Goal: Task Accomplishment & Management: Complete application form

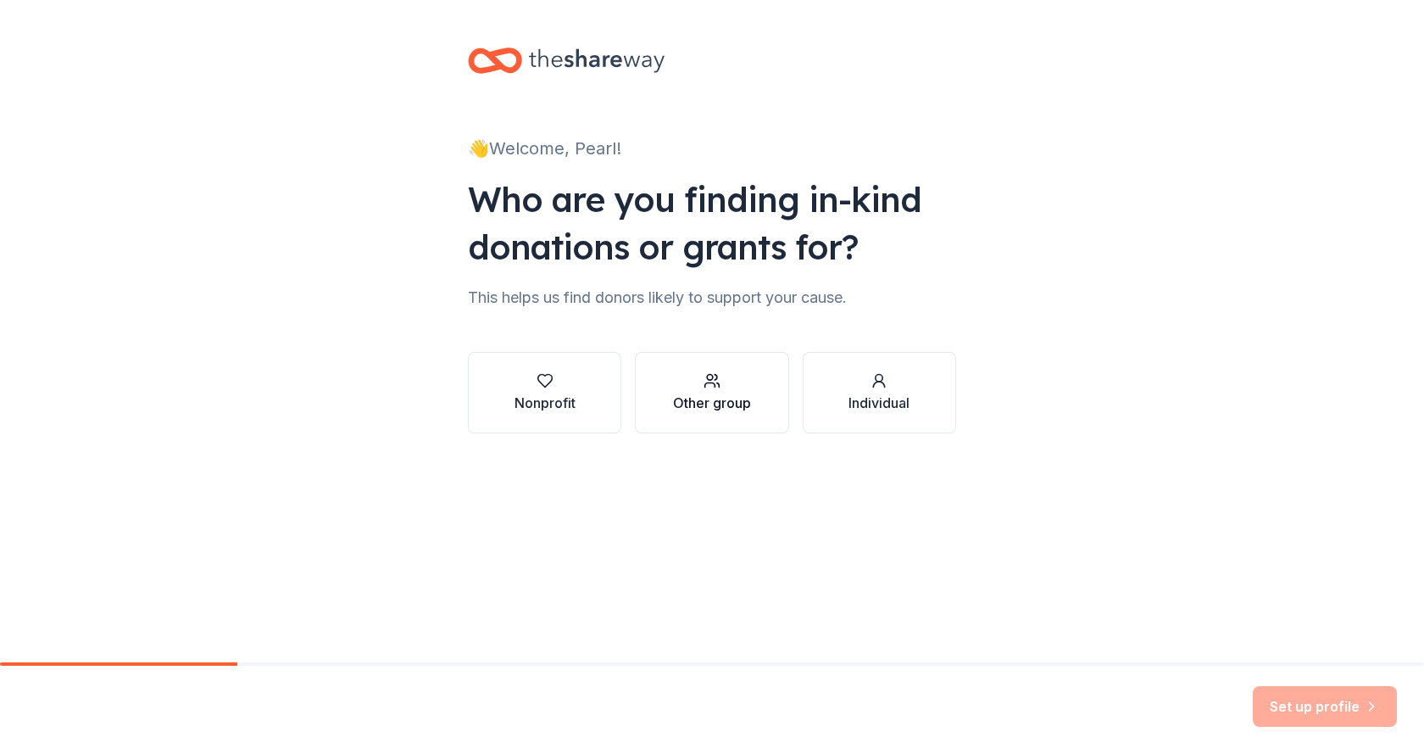
click at [723, 397] on div "Other group" at bounding box center [712, 402] width 78 height 20
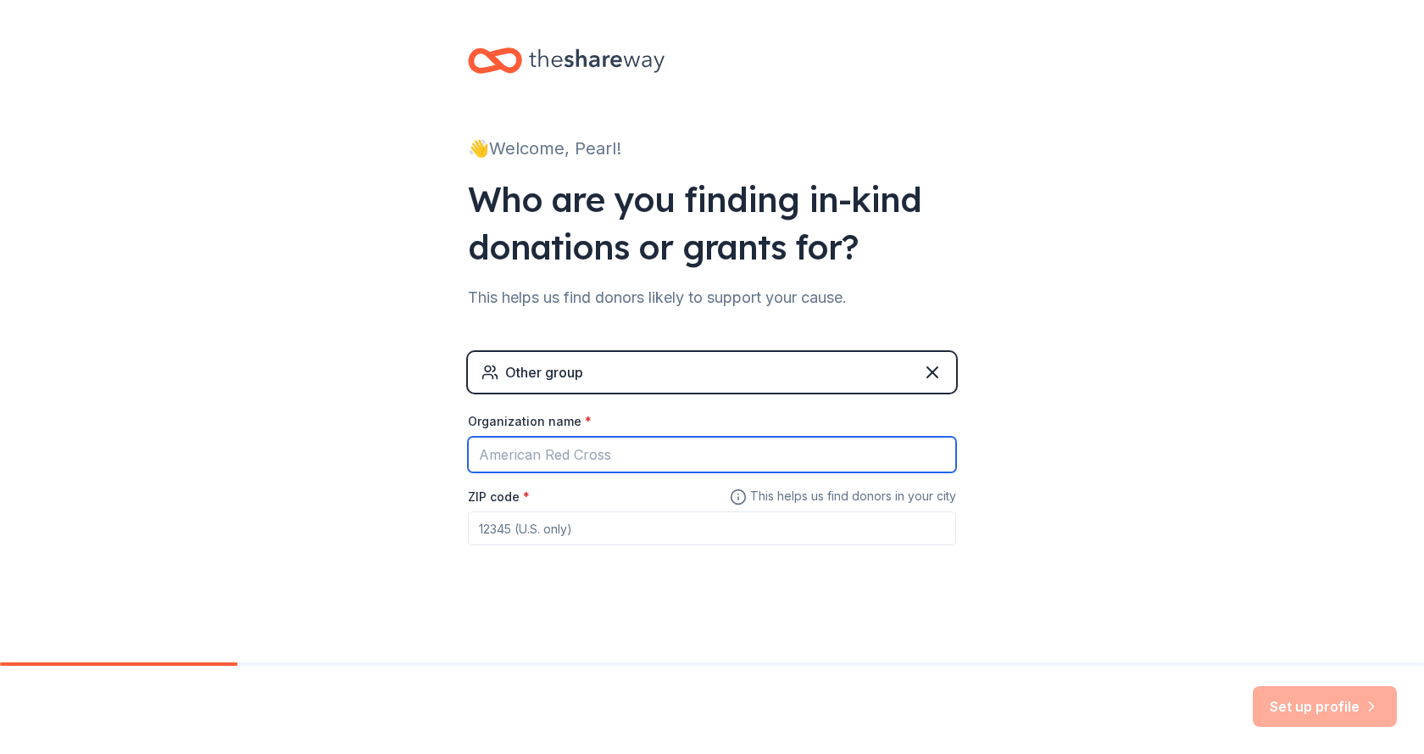
click at [581, 461] on input "Organization name *" at bounding box center [712, 455] width 488 height 36
type input "[GEOGRAPHIC_DATA]"
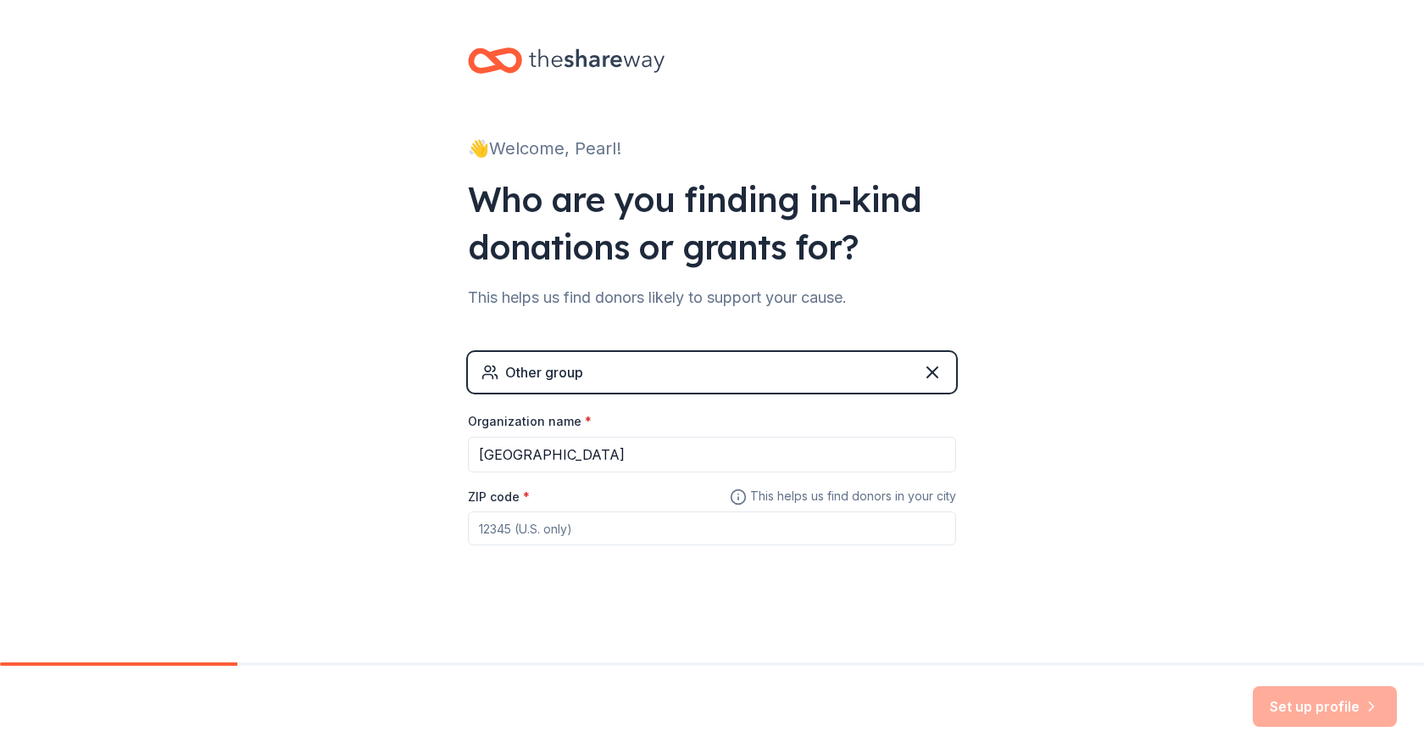
click at [557, 531] on input "ZIP code *" at bounding box center [712, 528] width 488 height 34
type input "92620"
click at [1349, 711] on button "Set up profile" at bounding box center [1325, 706] width 144 height 41
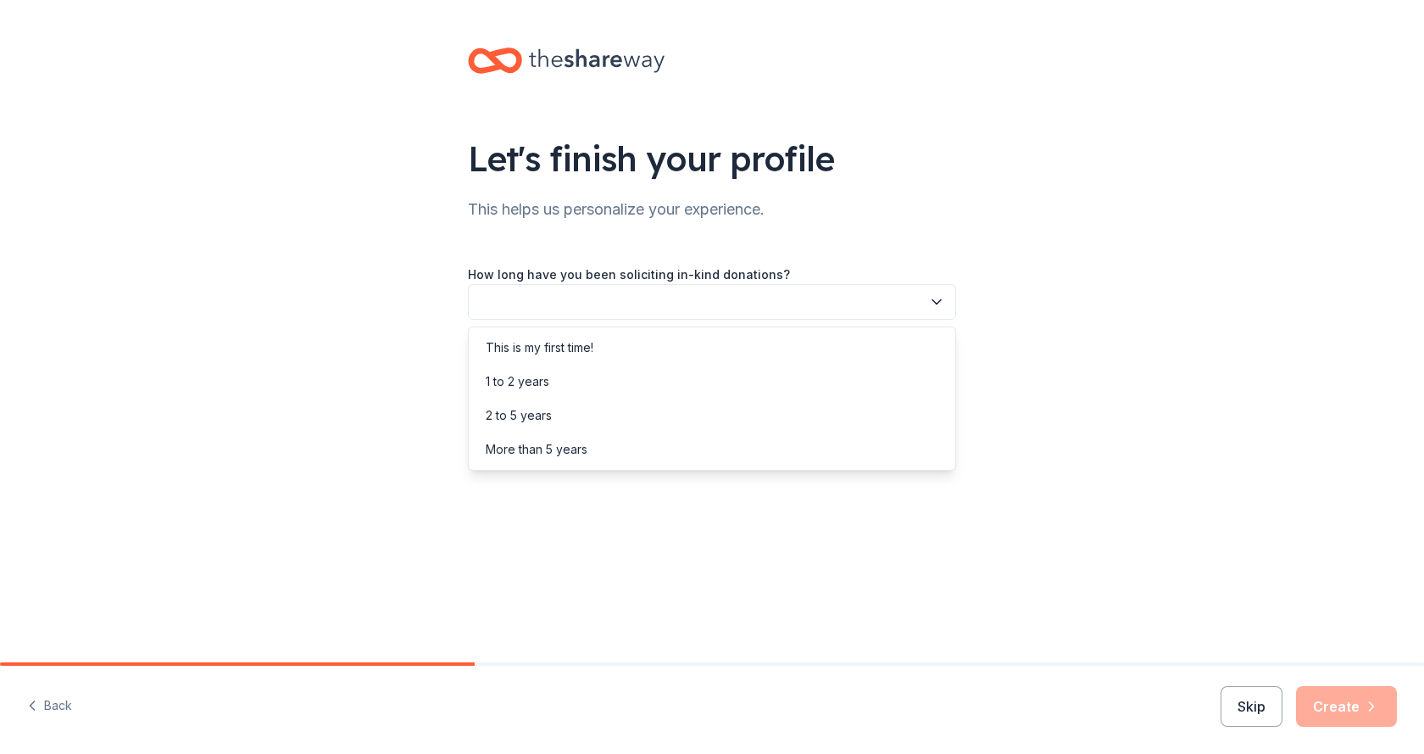
click at [691, 303] on button "button" at bounding box center [712, 302] width 488 height 36
click at [565, 350] on div "This is my first time!" at bounding box center [540, 347] width 108 height 20
click at [612, 370] on button "button" at bounding box center [712, 378] width 488 height 36
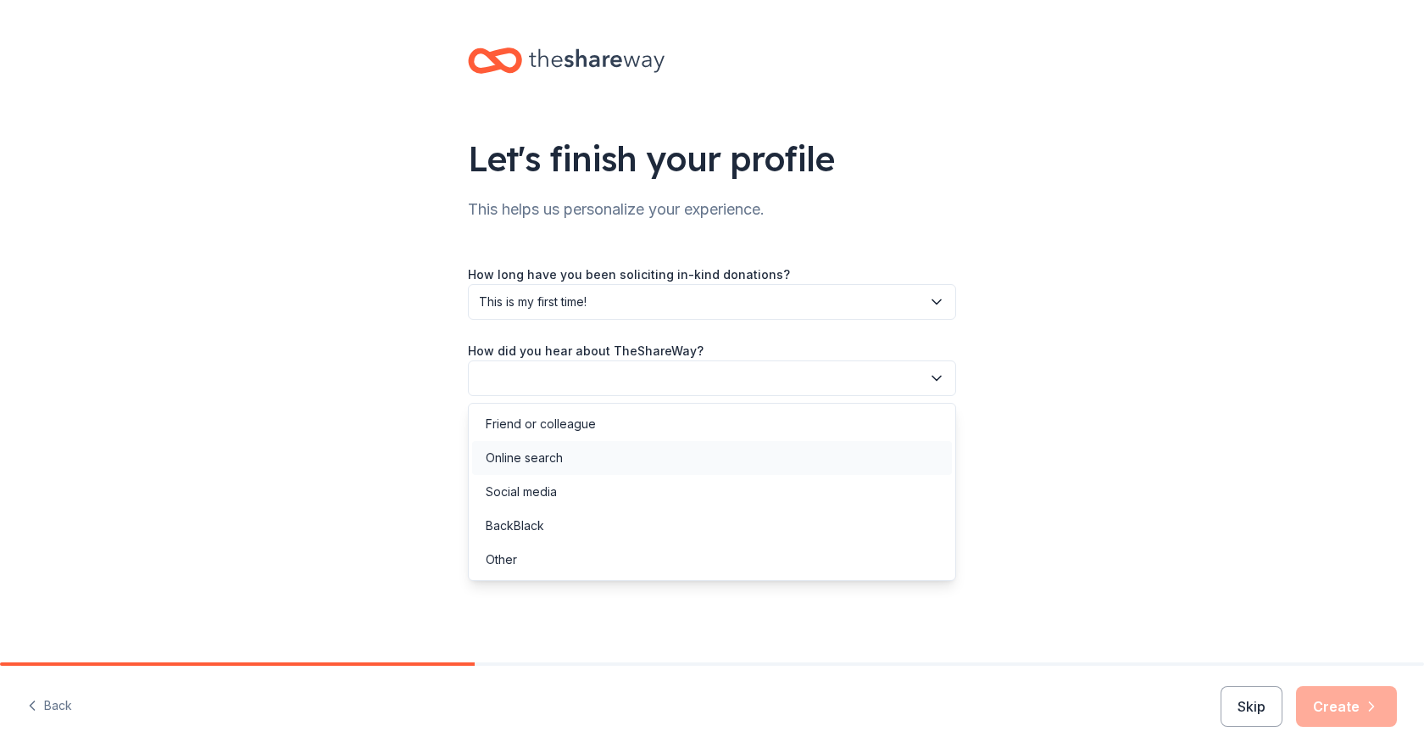
click at [604, 464] on div "Online search" at bounding box center [712, 458] width 480 height 34
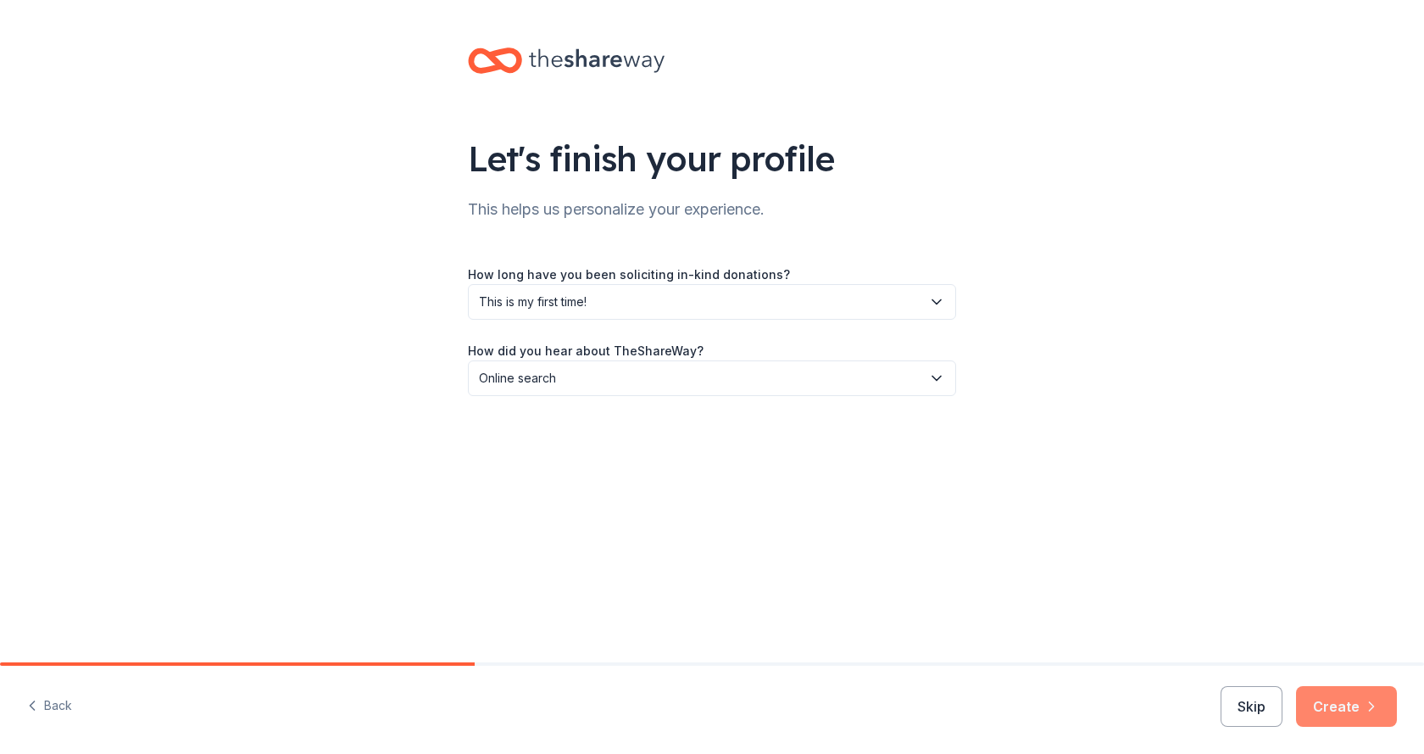
click at [1343, 700] on button "Create" at bounding box center [1346, 706] width 101 height 41
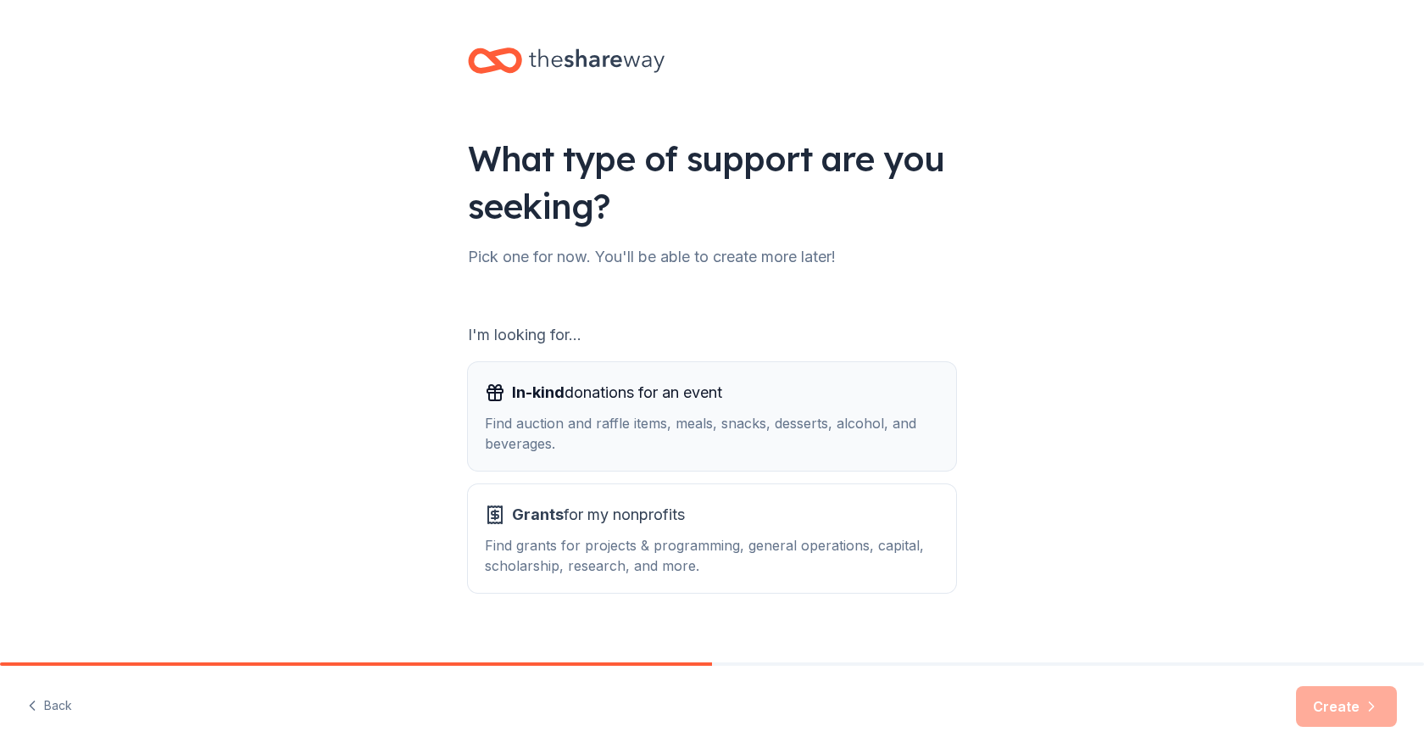
click at [534, 410] on div "In-kind donations for an event Find auction and raffle items, meals, snacks, de…" at bounding box center [712, 416] width 454 height 75
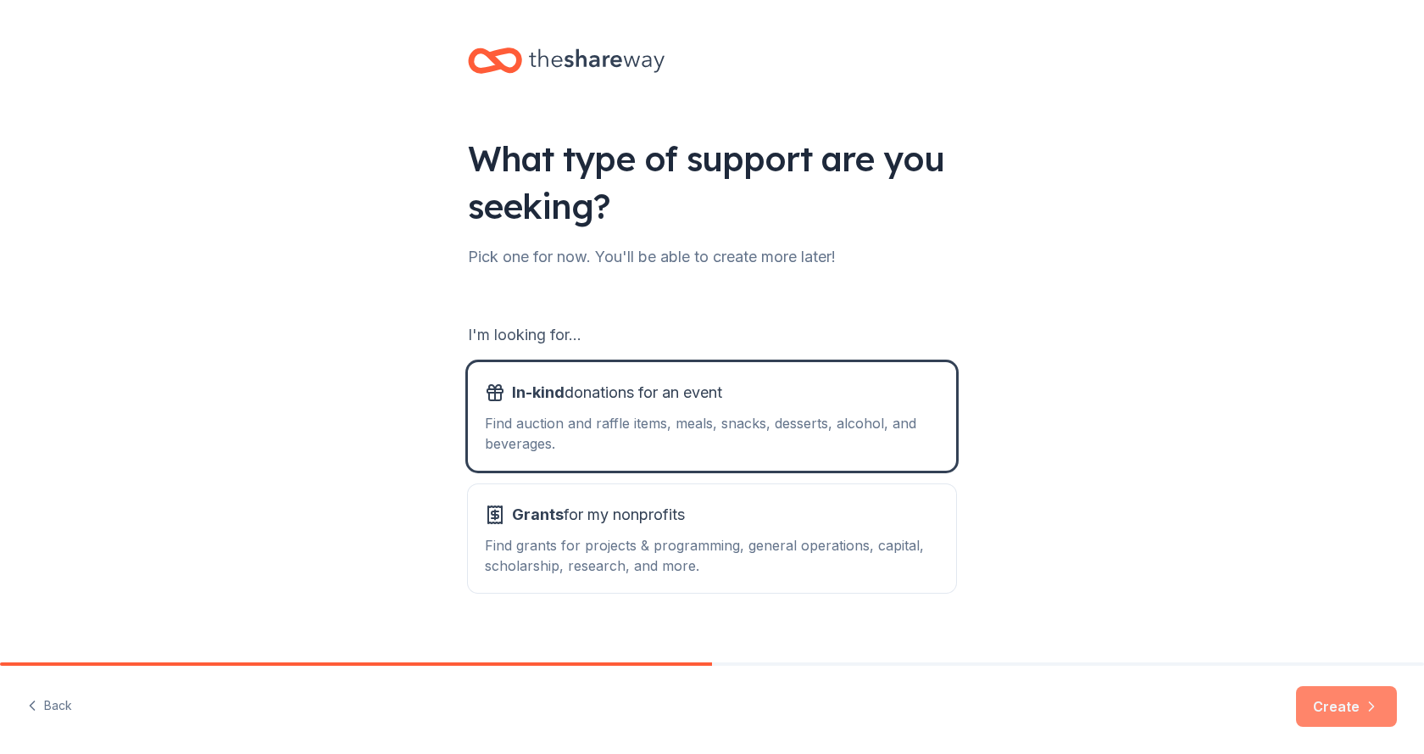
click at [1367, 709] on icon "button" at bounding box center [1371, 706] width 17 height 17
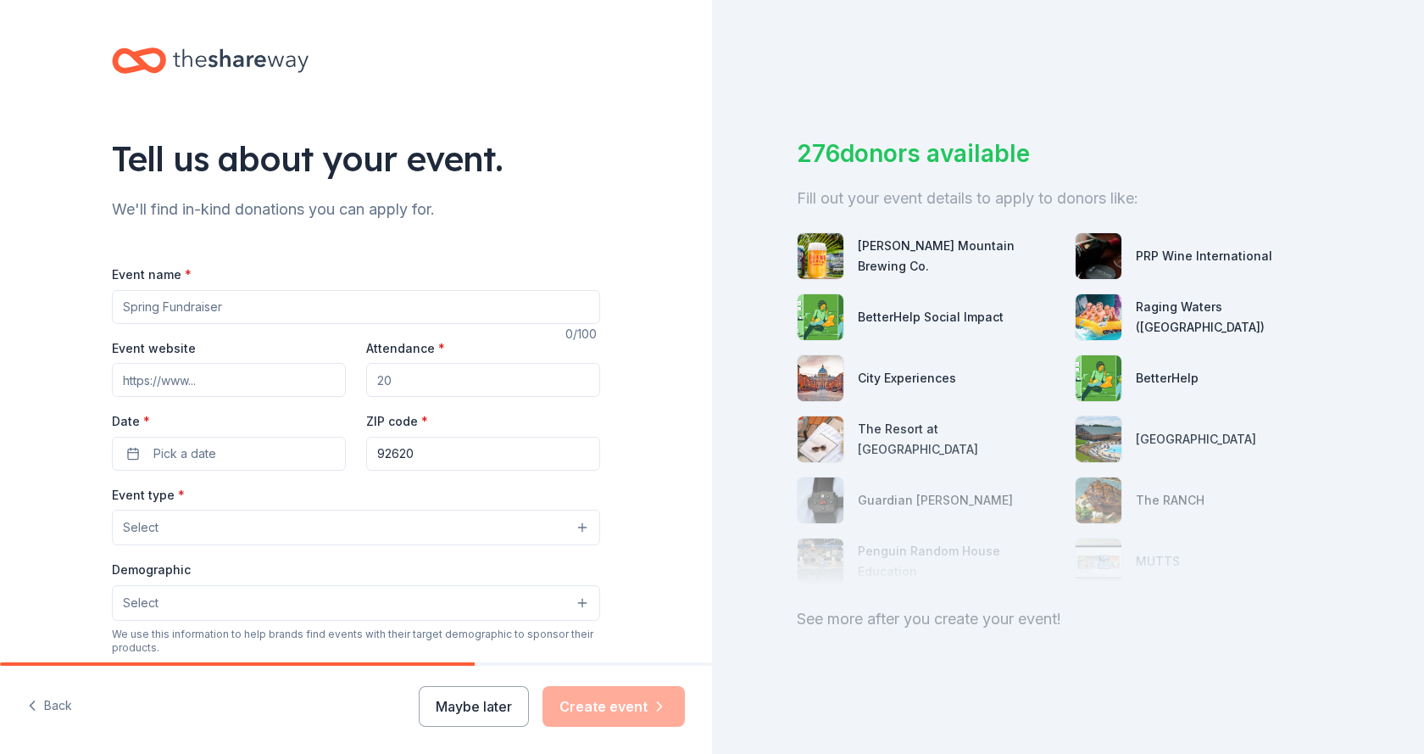
click at [192, 296] on input "Event name *" at bounding box center [356, 307] width 488 height 34
type input "Staff End of the Year Awards Celebration"
click at [202, 381] on input "Event website" at bounding box center [229, 380] width 234 height 34
type input "iusd.org/sv"
drag, startPoint x: 397, startPoint y: 384, endPoint x: 362, endPoint y: 383, distance: 34.8
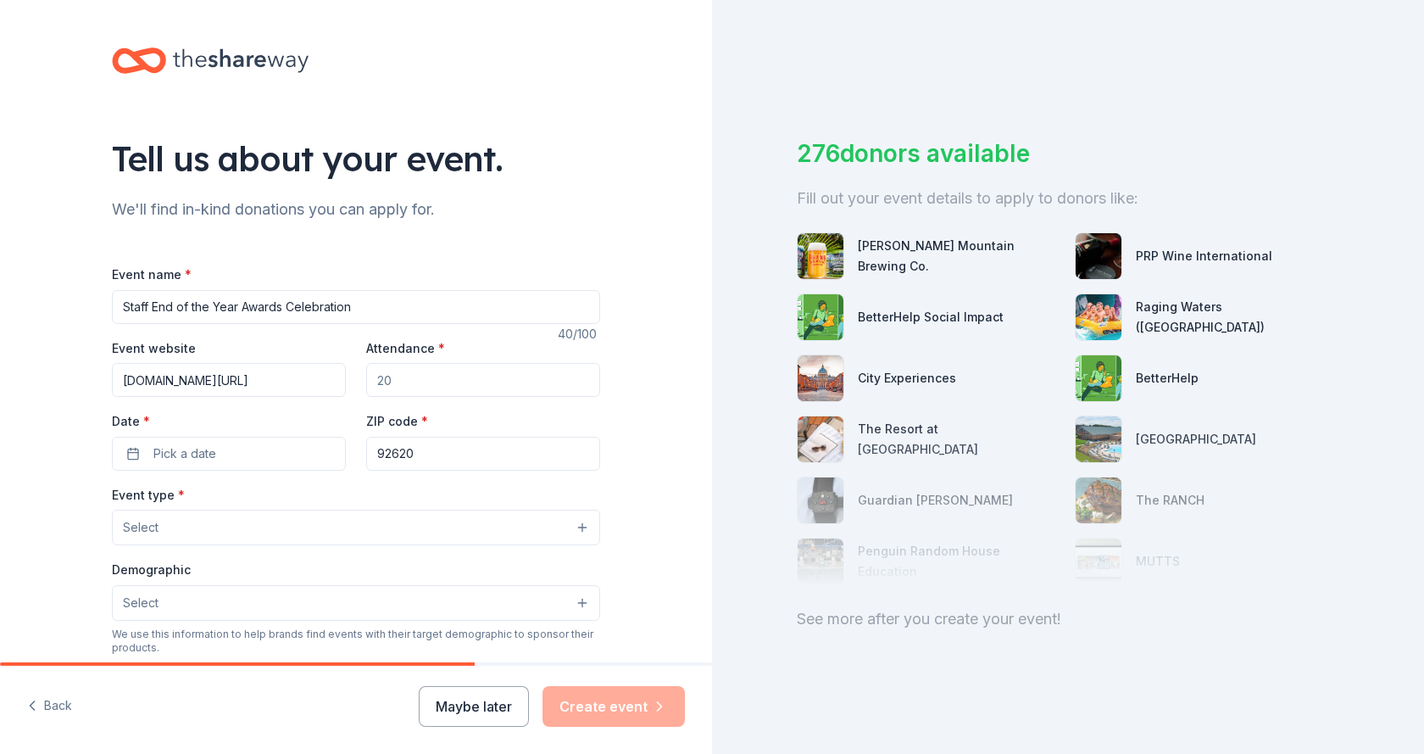
click at [366, 383] on input "Attendance *" at bounding box center [483, 380] width 234 height 34
type input "100"
click at [189, 454] on span "Pick a date" at bounding box center [184, 453] width 63 height 20
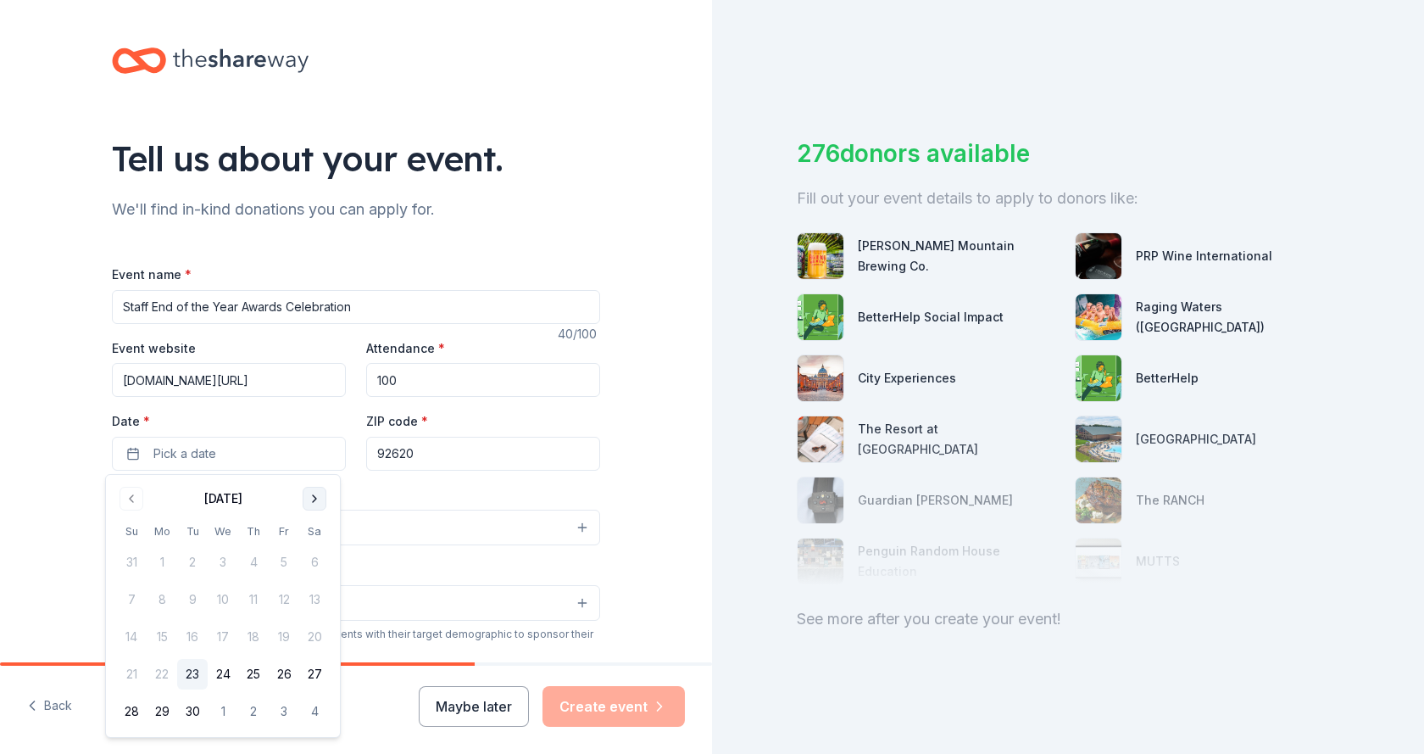
click at [315, 496] on button "Go to next month" at bounding box center [315, 499] width 24 height 24
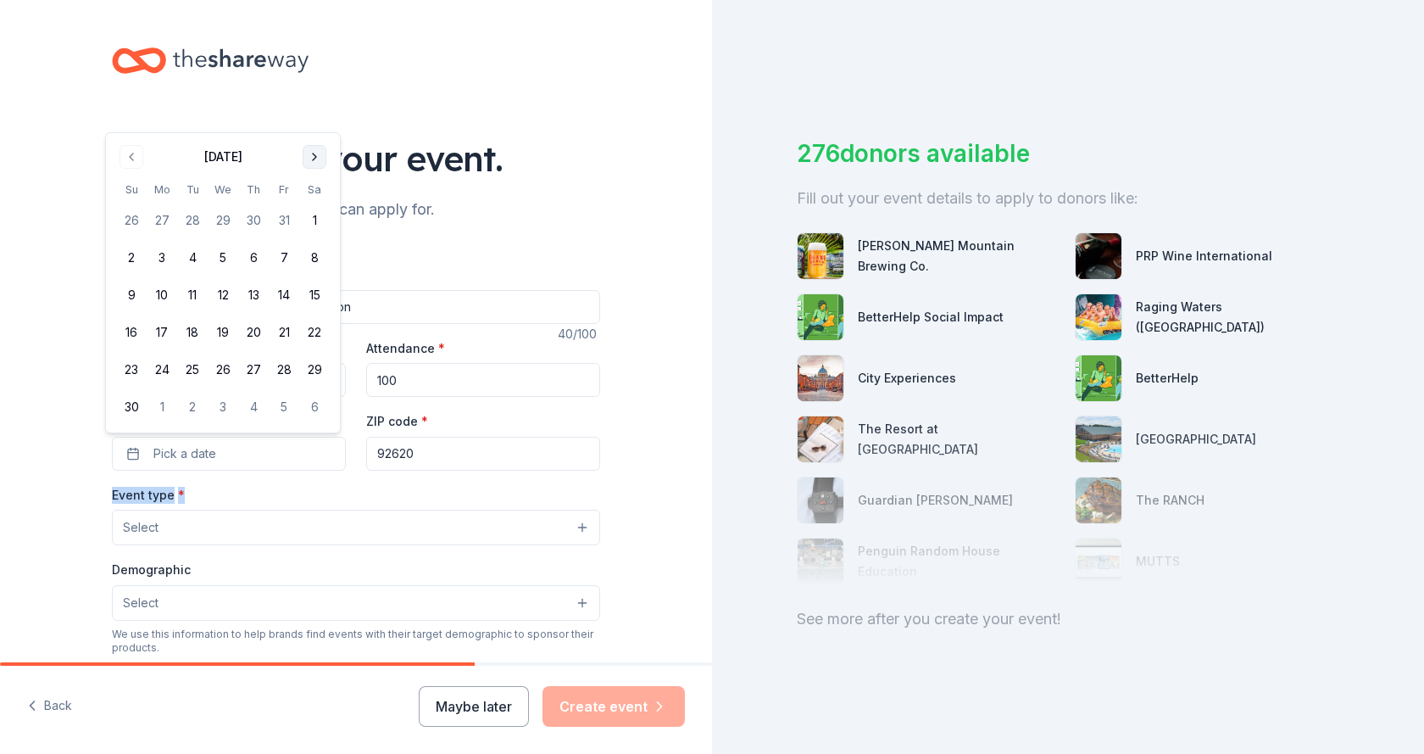
click at [315, 496] on div "Event type * Select" at bounding box center [356, 515] width 488 height 62
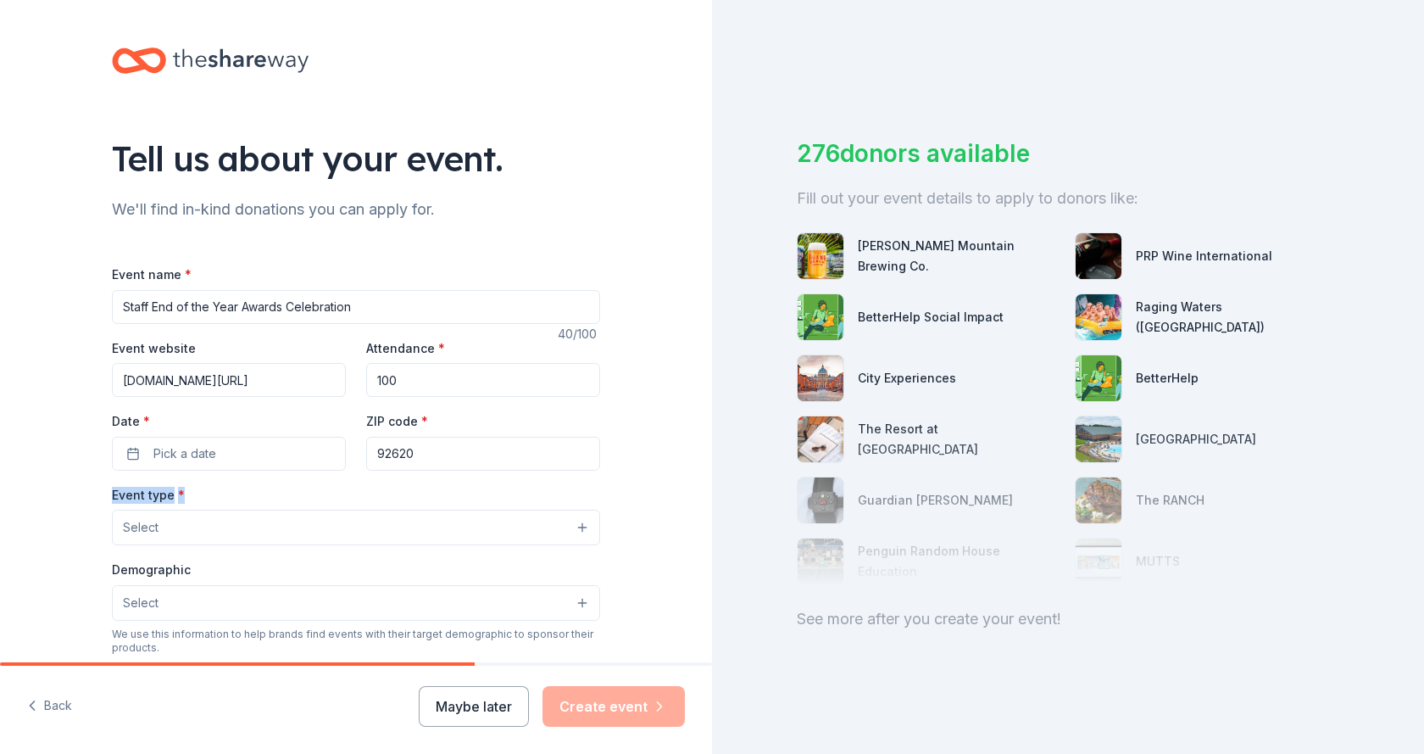
click at [315, 496] on div "Event type * Select" at bounding box center [356, 515] width 488 height 62
click at [233, 449] on button "Pick a date" at bounding box center [229, 454] width 234 height 34
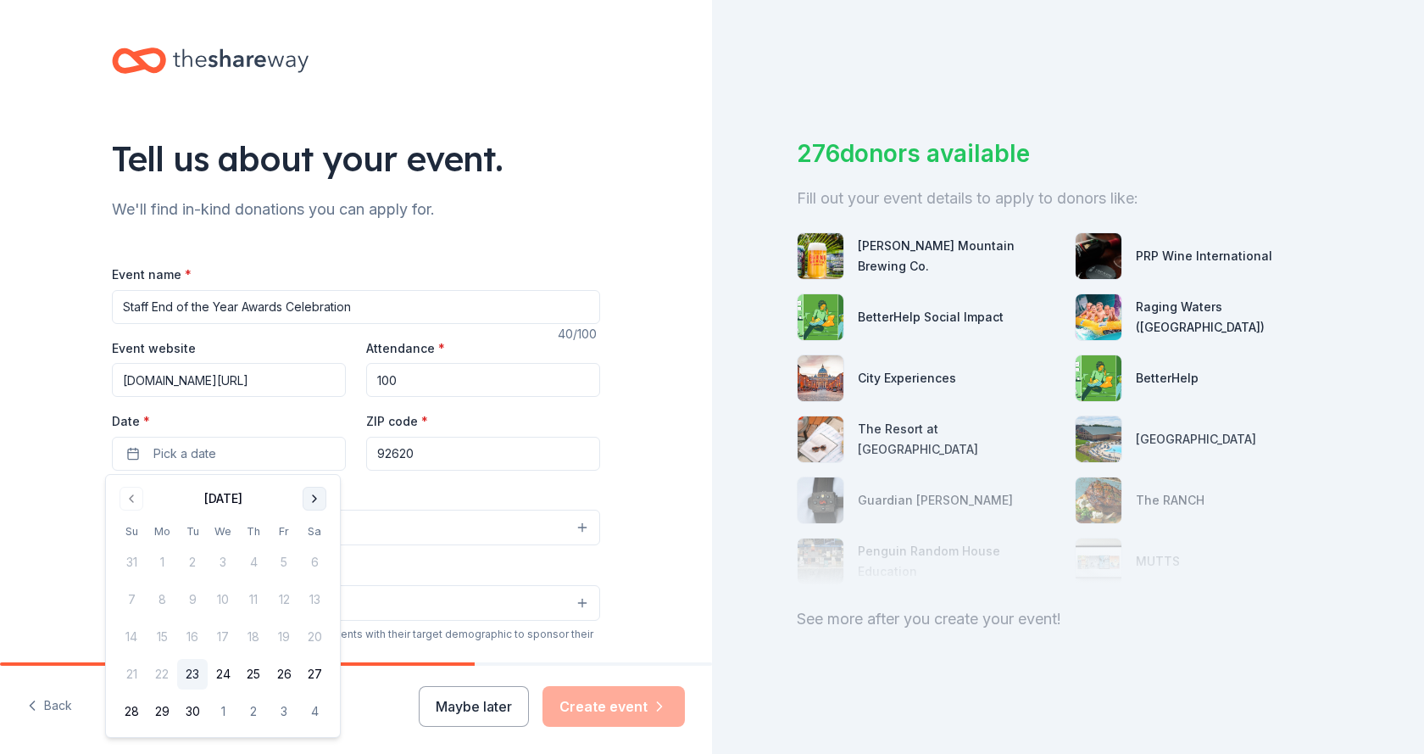
click at [313, 505] on button "Go to next month" at bounding box center [315, 499] width 24 height 24
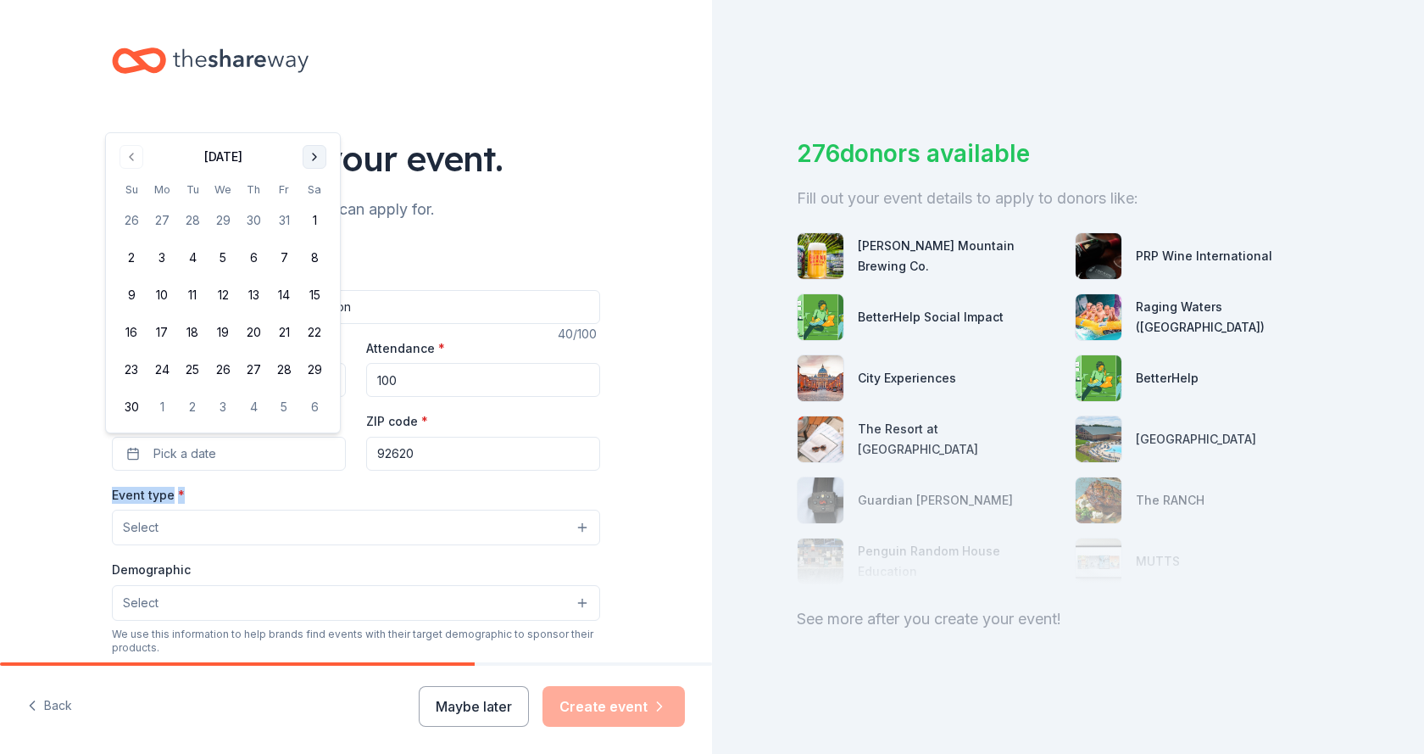
click at [313, 153] on button "Go to next month" at bounding box center [315, 157] width 24 height 24
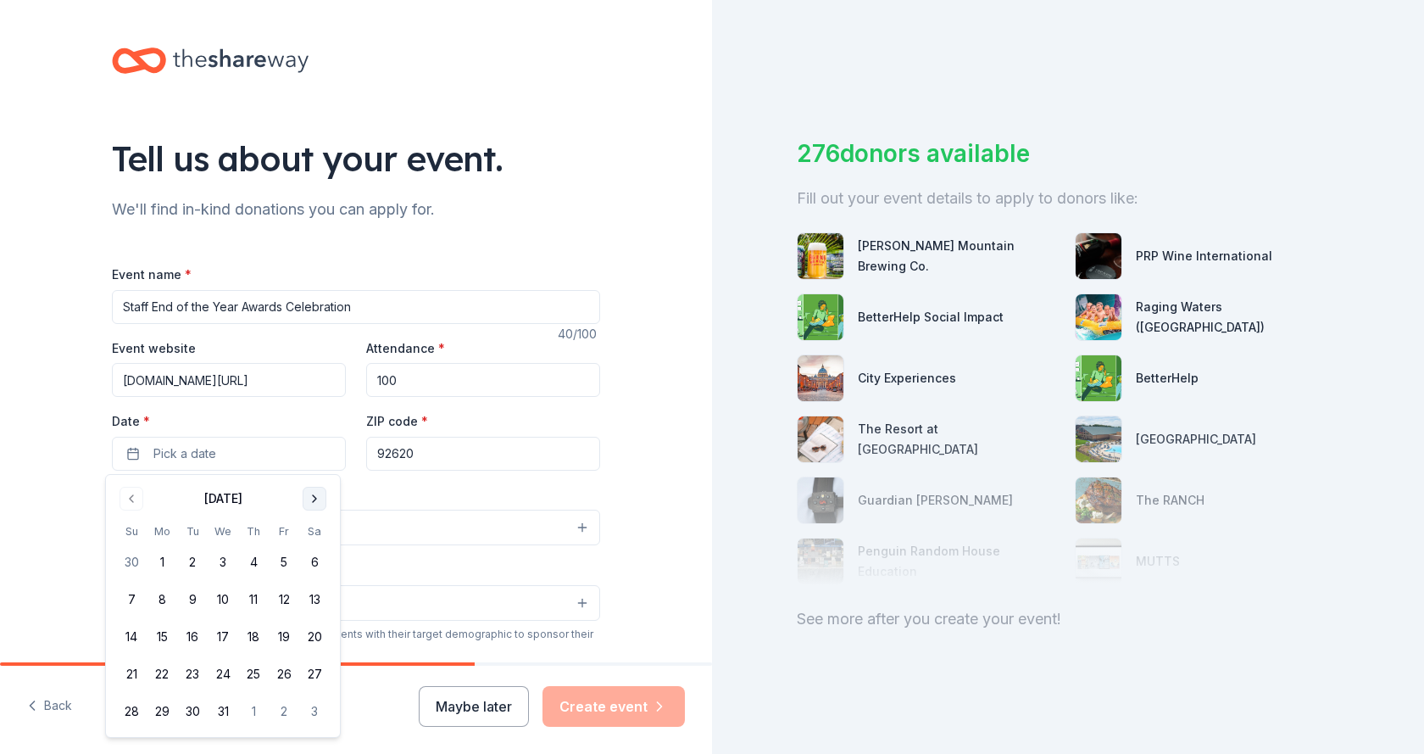
click at [316, 498] on button "Go to next month" at bounding box center [315, 499] width 24 height 24
click at [315, 502] on button "Go to next month" at bounding box center [315, 499] width 24 height 24
click at [314, 504] on button "Go to next month" at bounding box center [315, 499] width 24 height 24
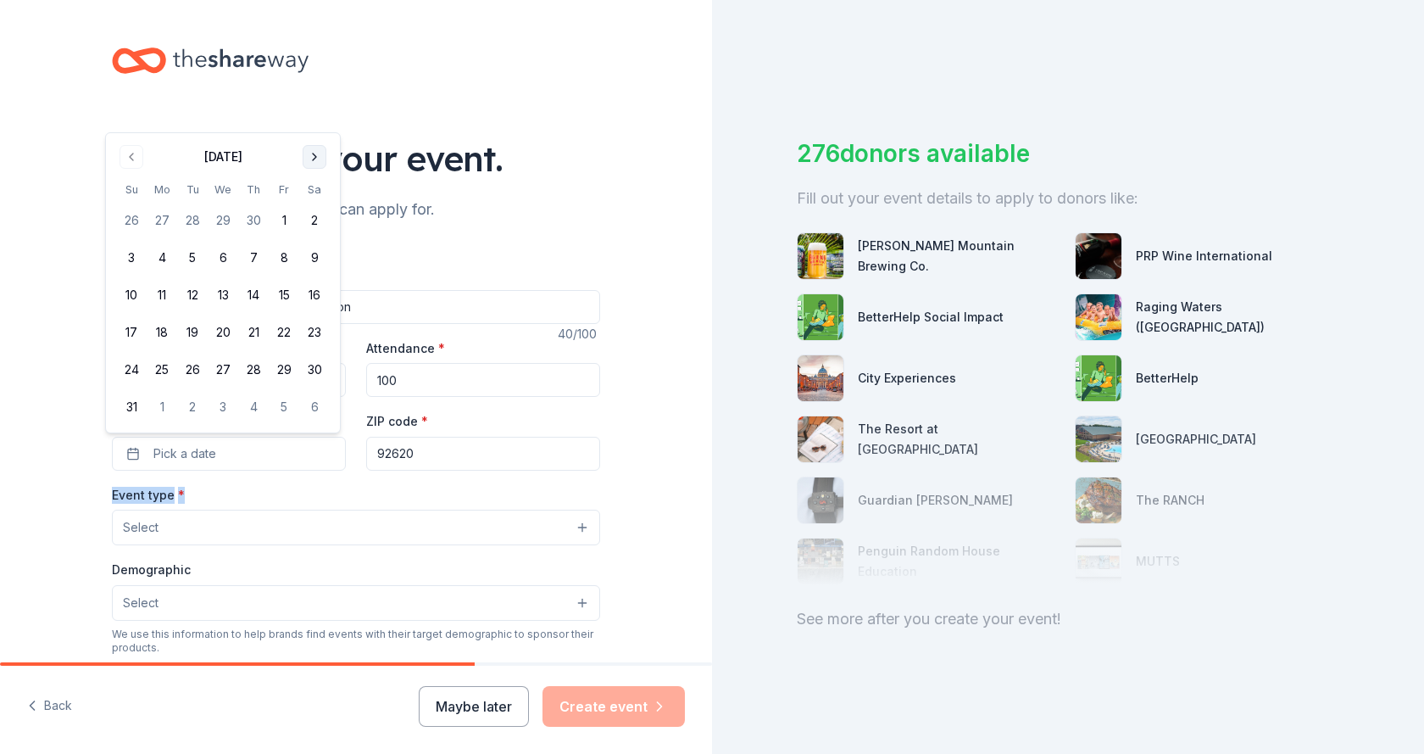
click at [312, 164] on button "Go to next month" at bounding box center [315, 157] width 24 height 24
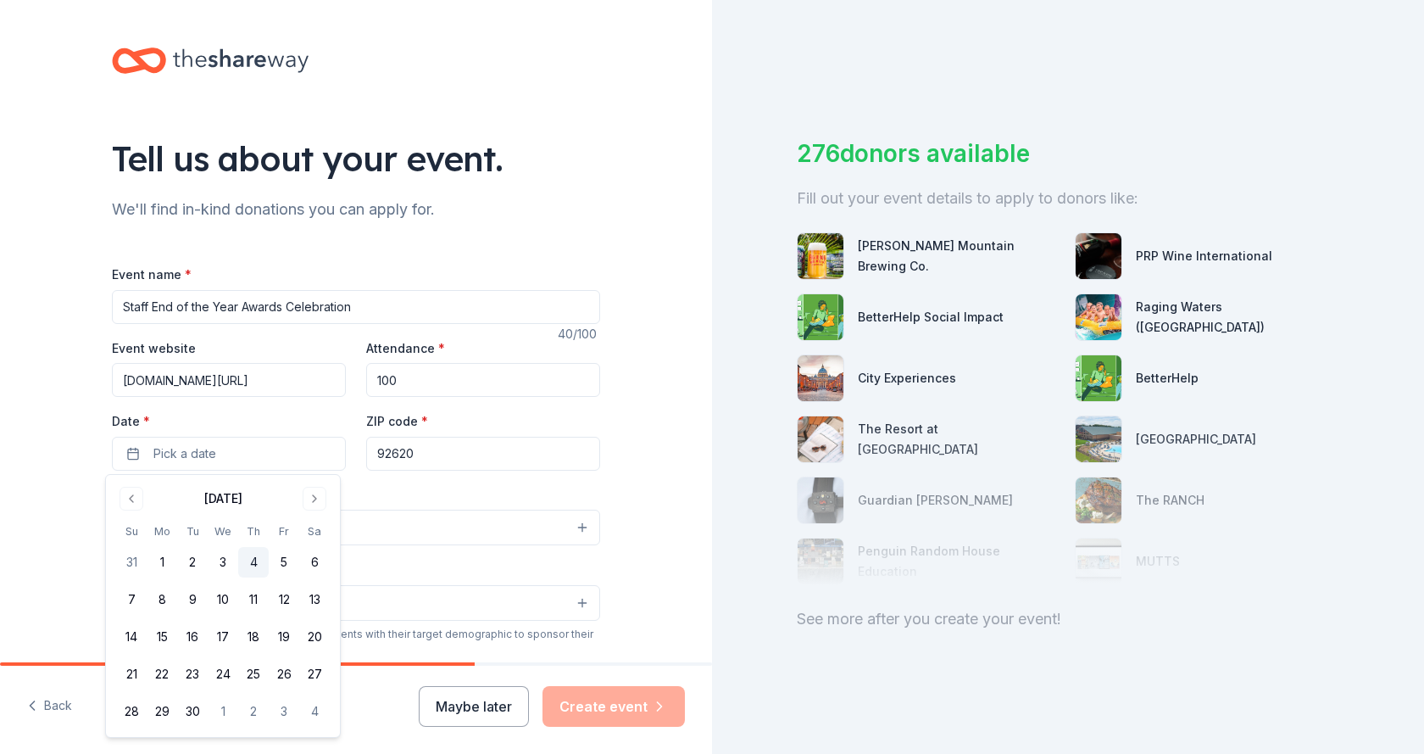
click at [253, 565] on button "4" at bounding box center [253, 562] width 31 height 31
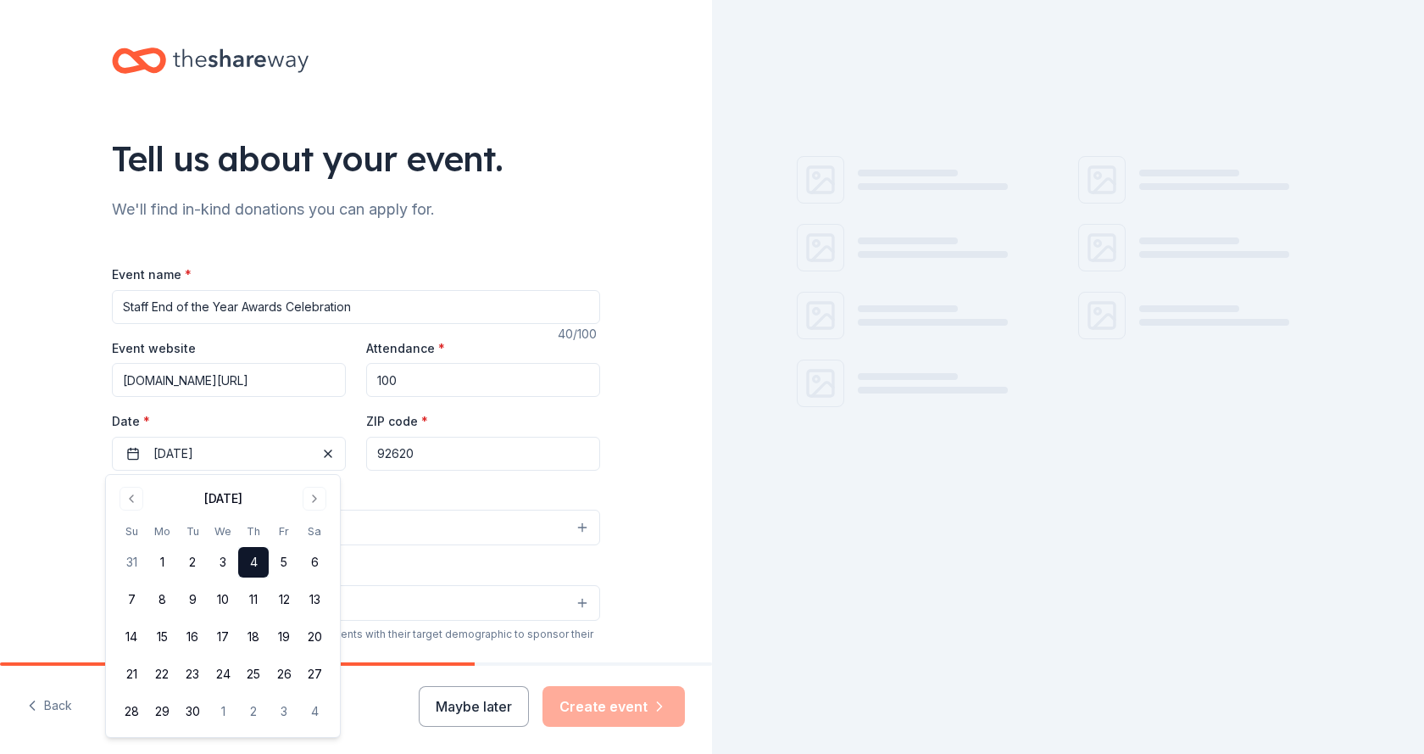
click at [381, 541] on button "Select" at bounding box center [356, 527] width 488 height 36
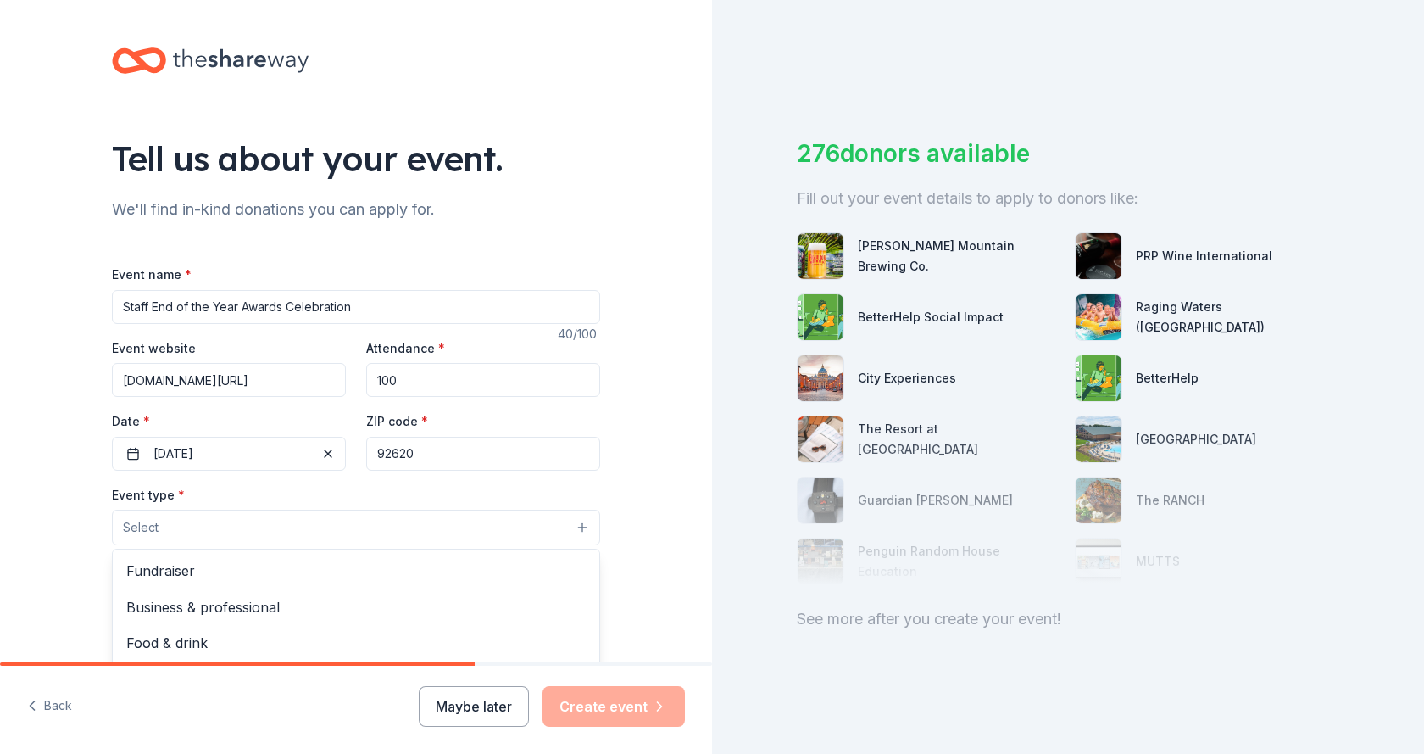
click at [208, 538] on button "Select" at bounding box center [356, 527] width 488 height 36
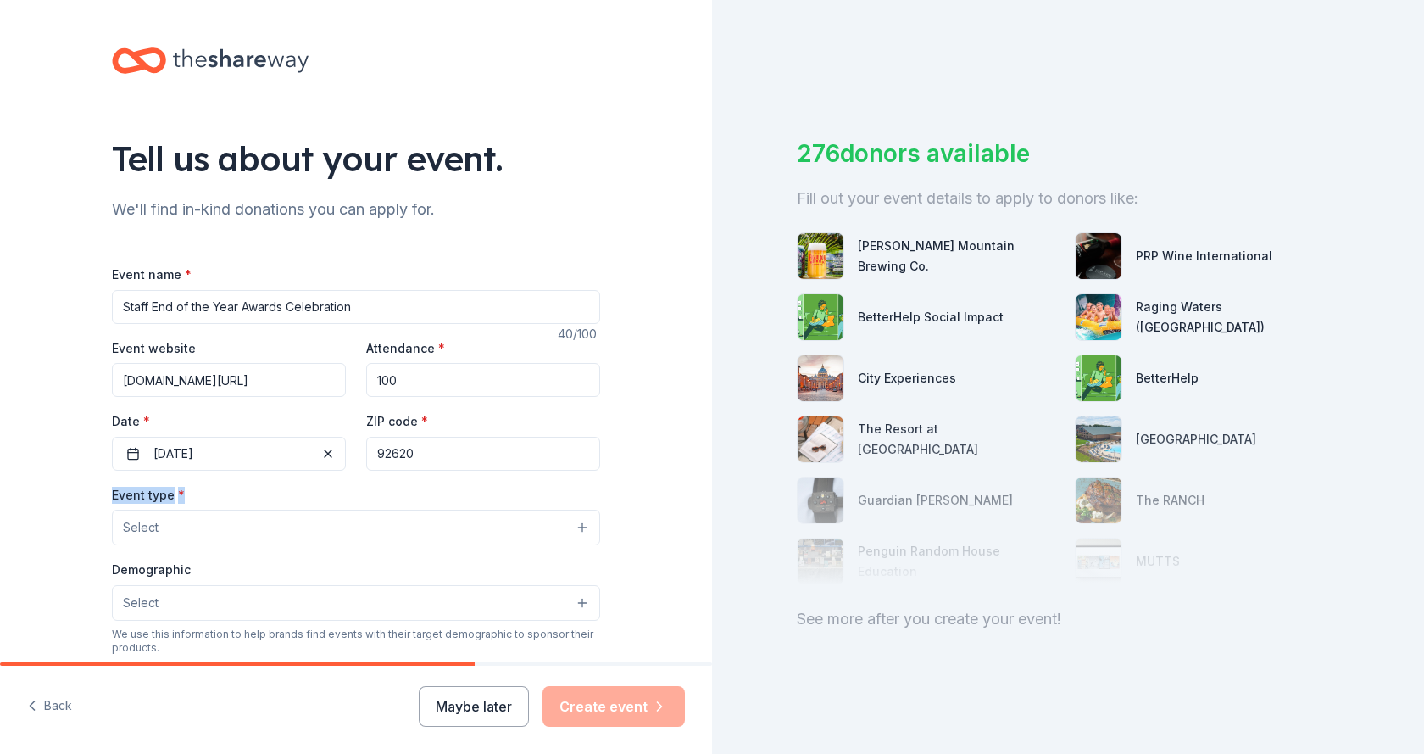
click at [222, 531] on button "Select" at bounding box center [356, 527] width 488 height 36
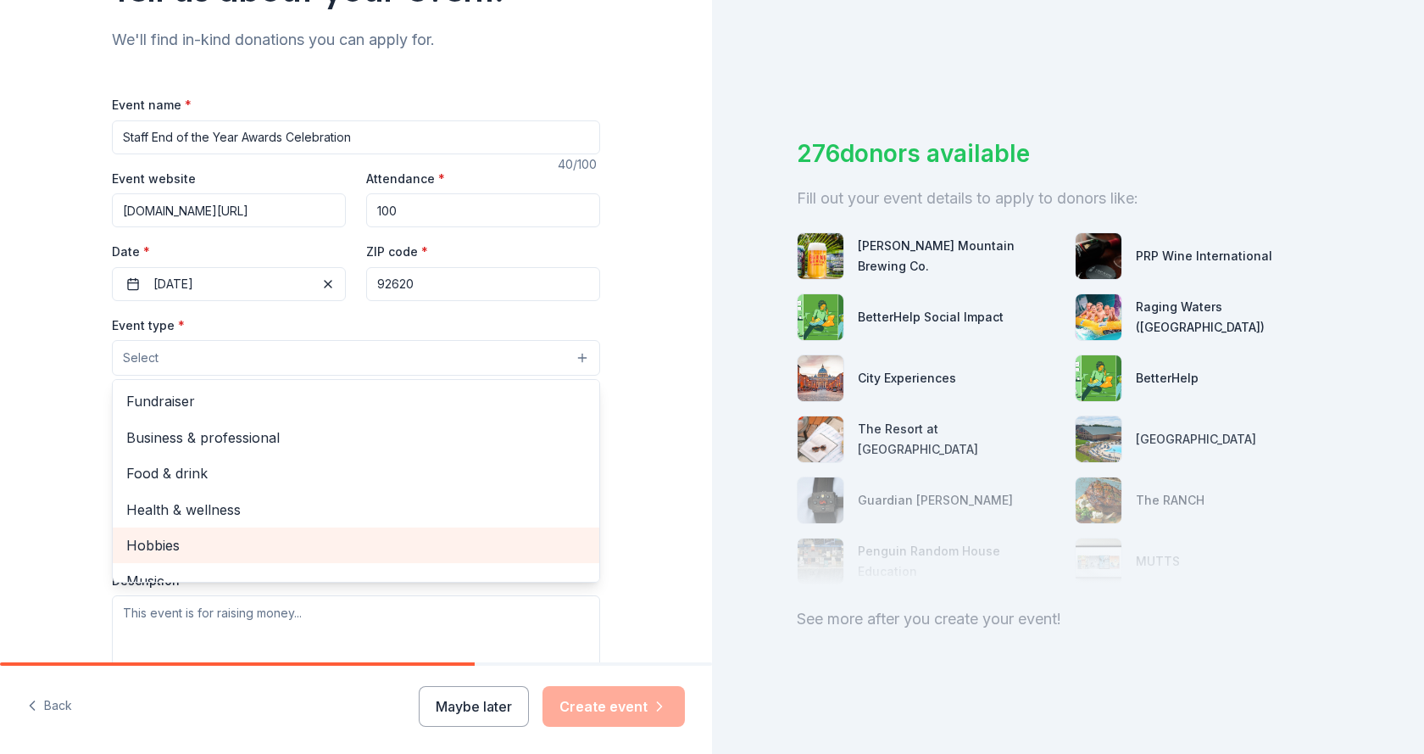
scroll to position [85, 0]
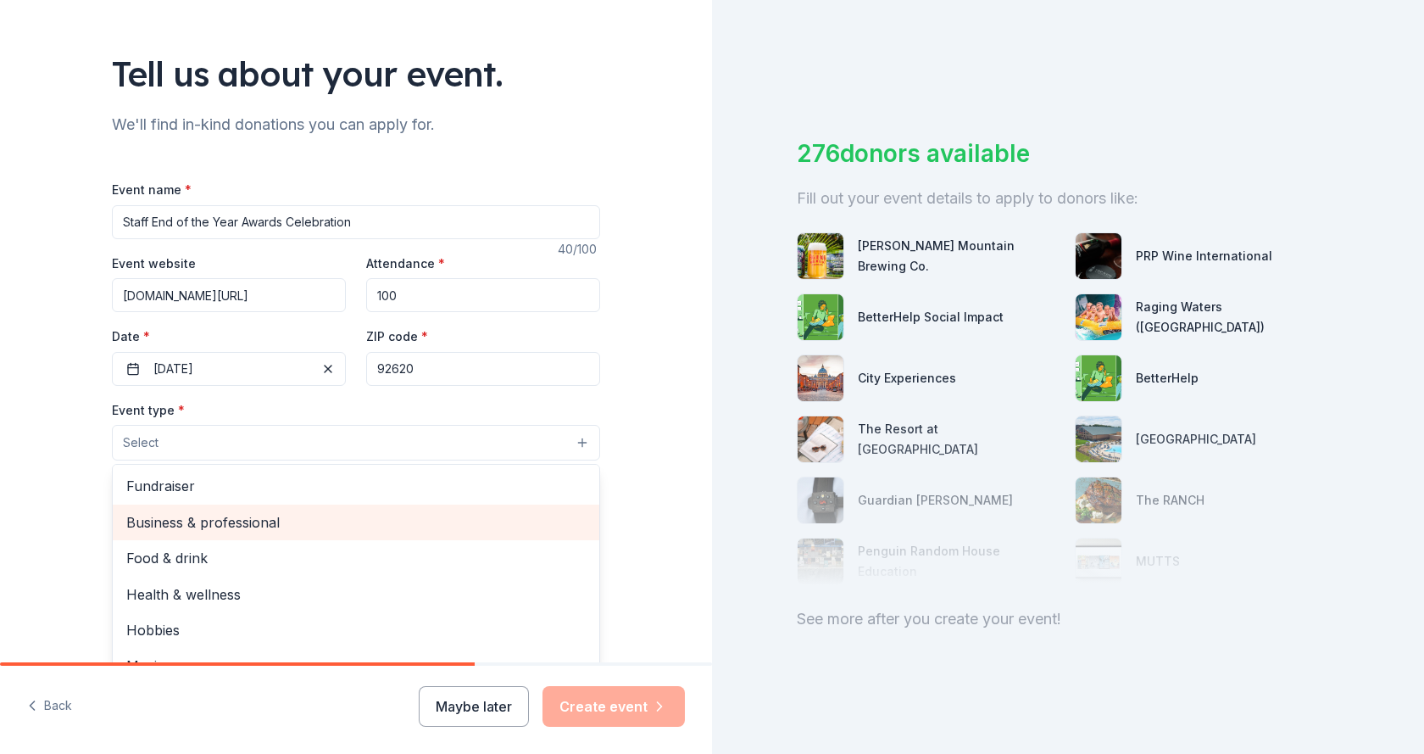
click at [308, 530] on span "Business & professional" at bounding box center [355, 522] width 459 height 22
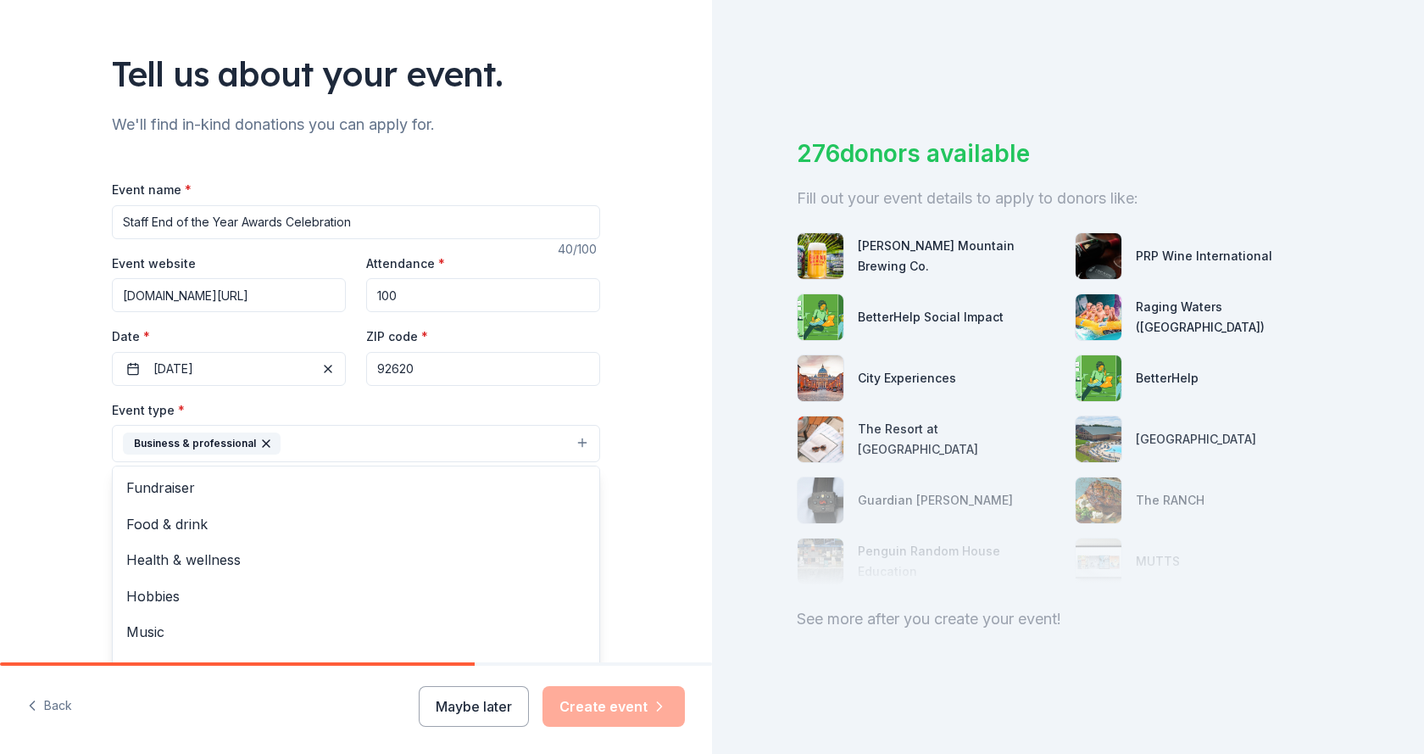
click at [609, 445] on div "Tell us about your event. We'll find in-kind donations you can apply for. Event…" at bounding box center [356, 480] width 543 height 1130
click at [293, 524] on button "Select" at bounding box center [356, 520] width 488 height 36
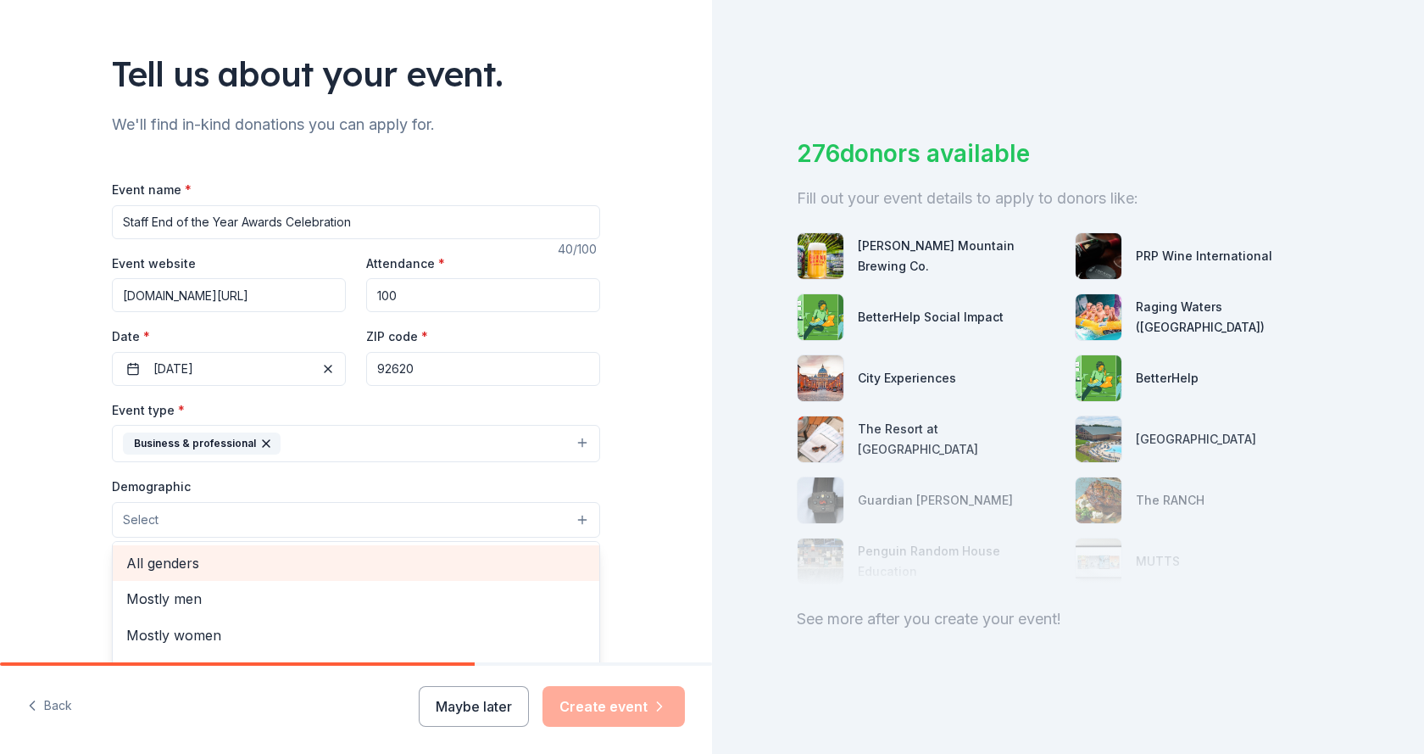
click at [268, 563] on span "All genders" at bounding box center [355, 563] width 459 height 22
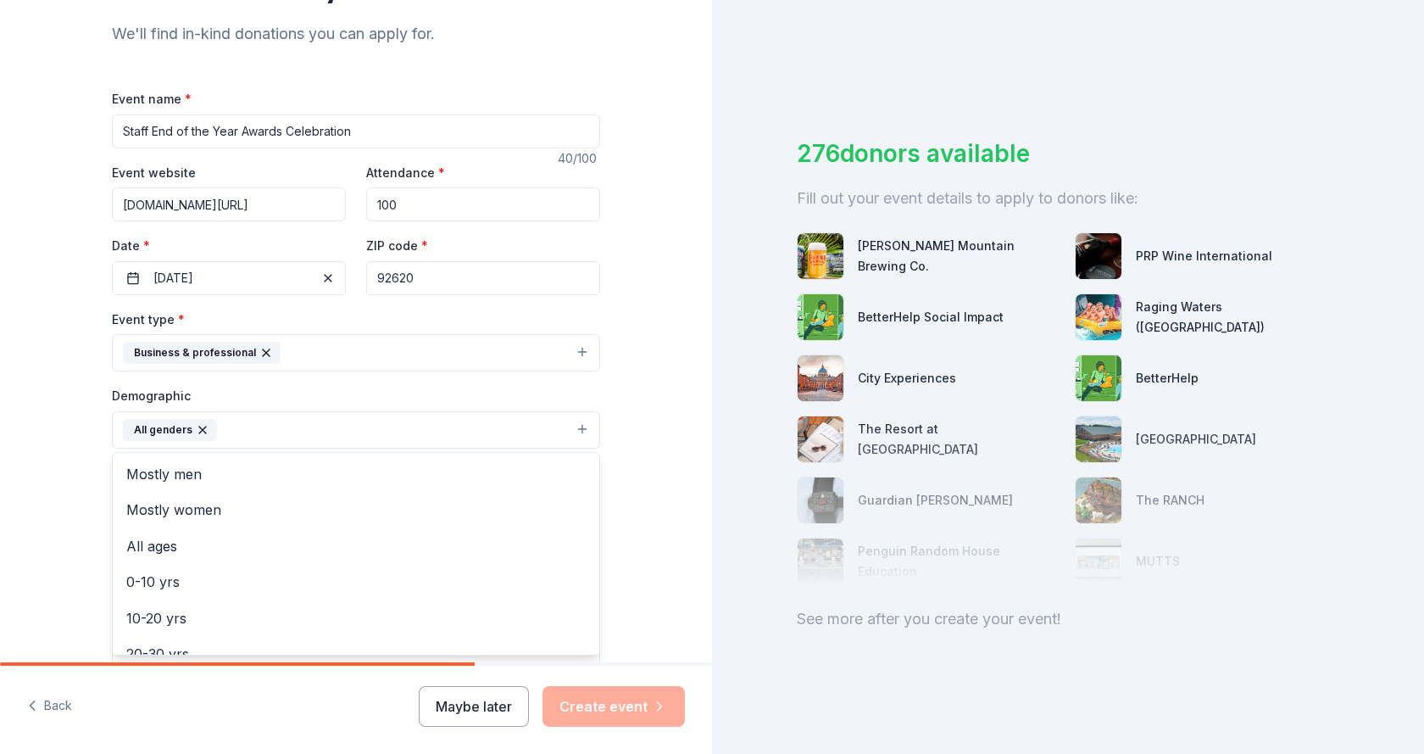
scroll to position [254, 0]
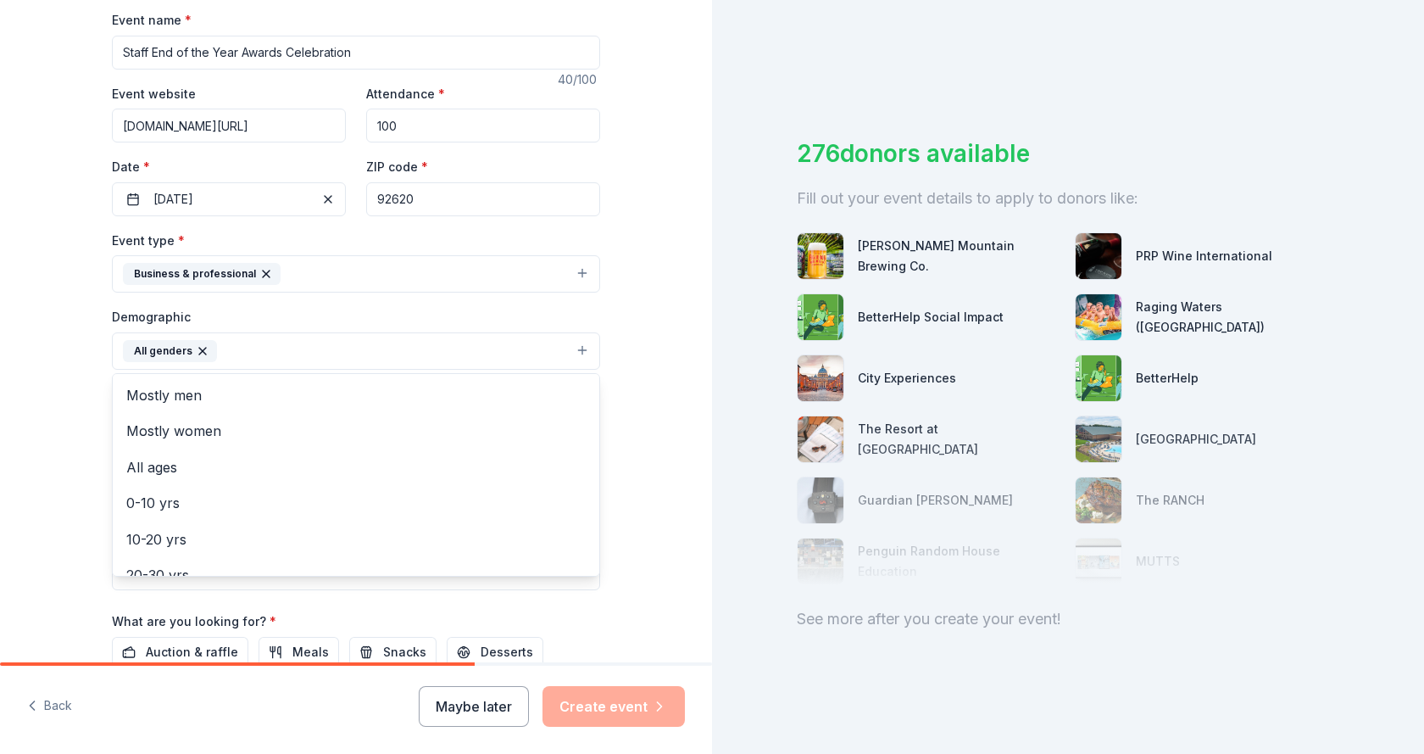
click at [668, 454] on div "Tell us about your event. We'll find in-kind donations you can apply for. Event…" at bounding box center [356, 312] width 712 height 1132
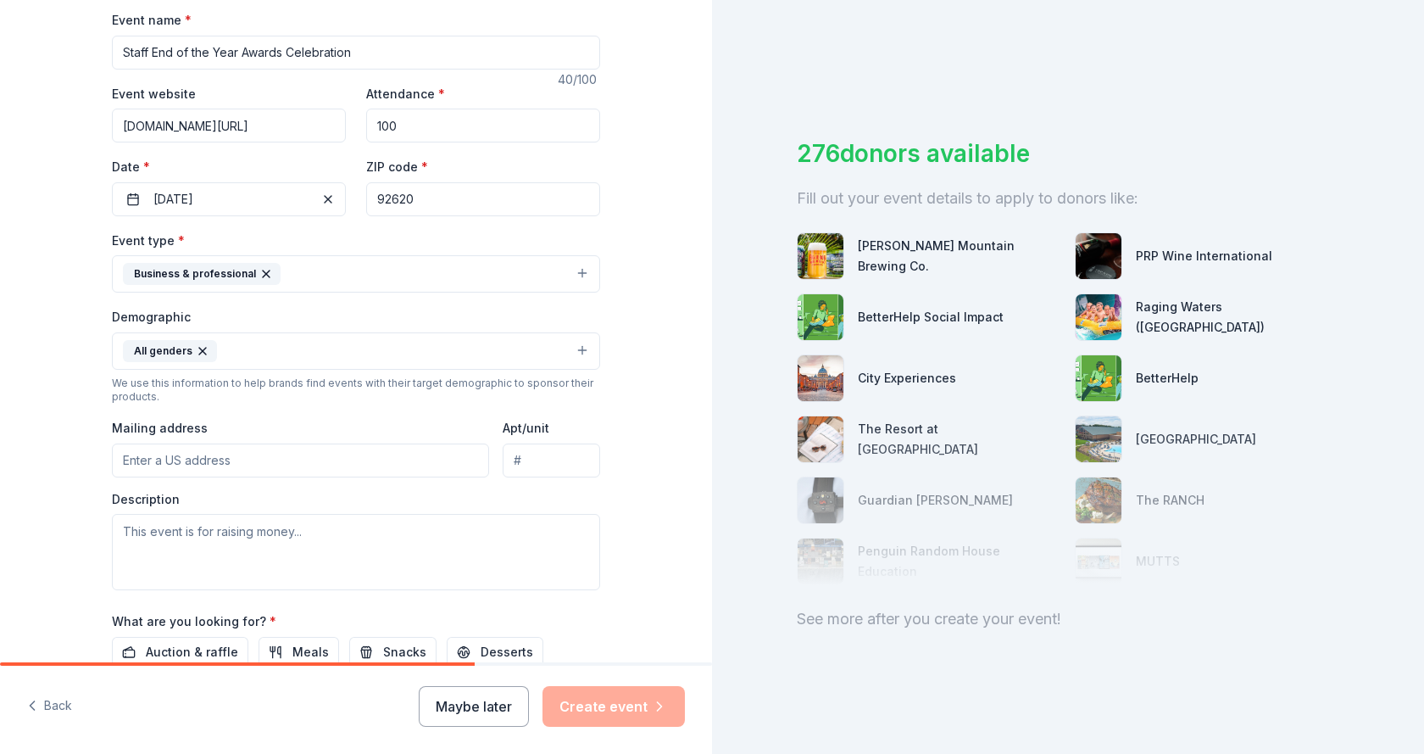
click at [350, 467] on input "Mailing address" at bounding box center [300, 460] width 377 height 34
click at [339, 473] on input "2 Liberty" at bounding box center [300, 460] width 377 height 34
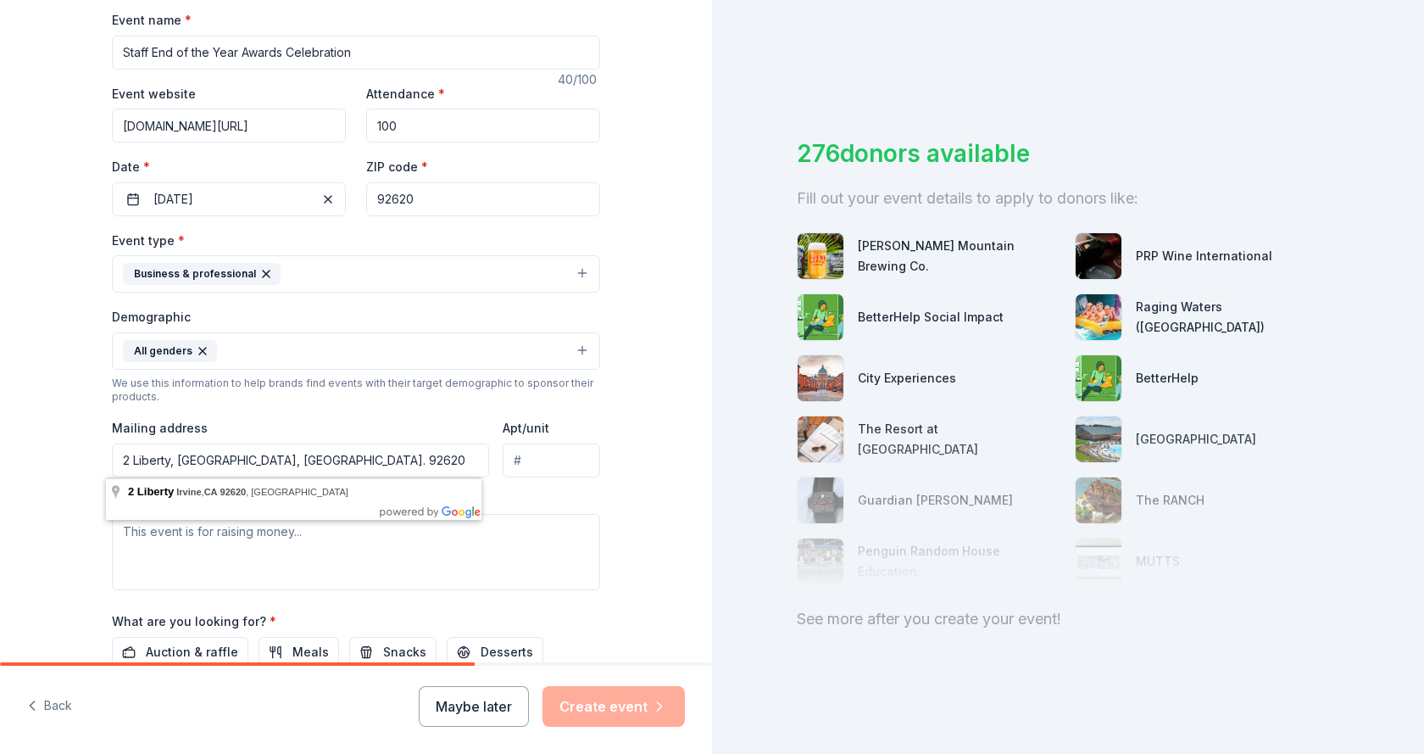
type input "2 Liberty, Irvine, CA. 92620"
click at [347, 418] on div "Mailing address 2 Liberty, Irvine, CA. 92620" at bounding box center [300, 447] width 377 height 60
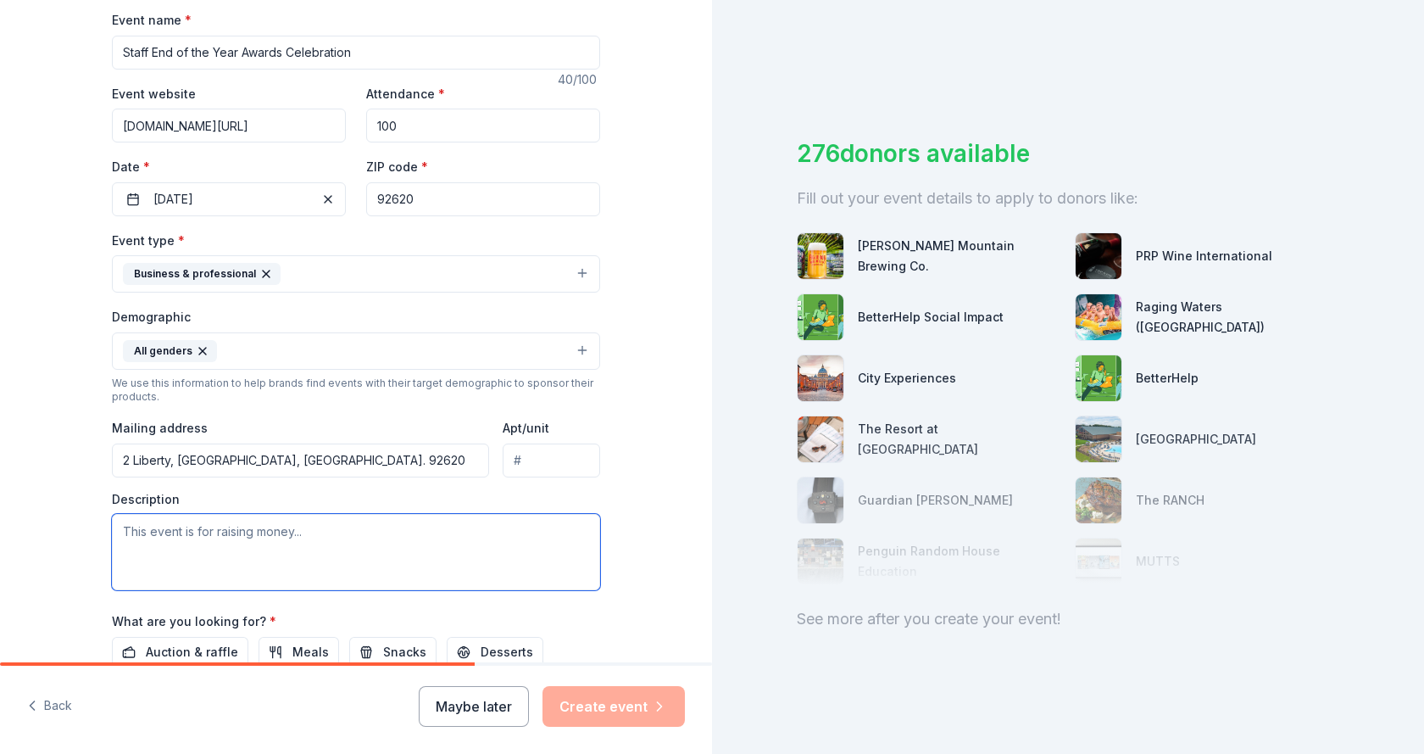
click at [275, 528] on textarea at bounding box center [356, 552] width 488 height 76
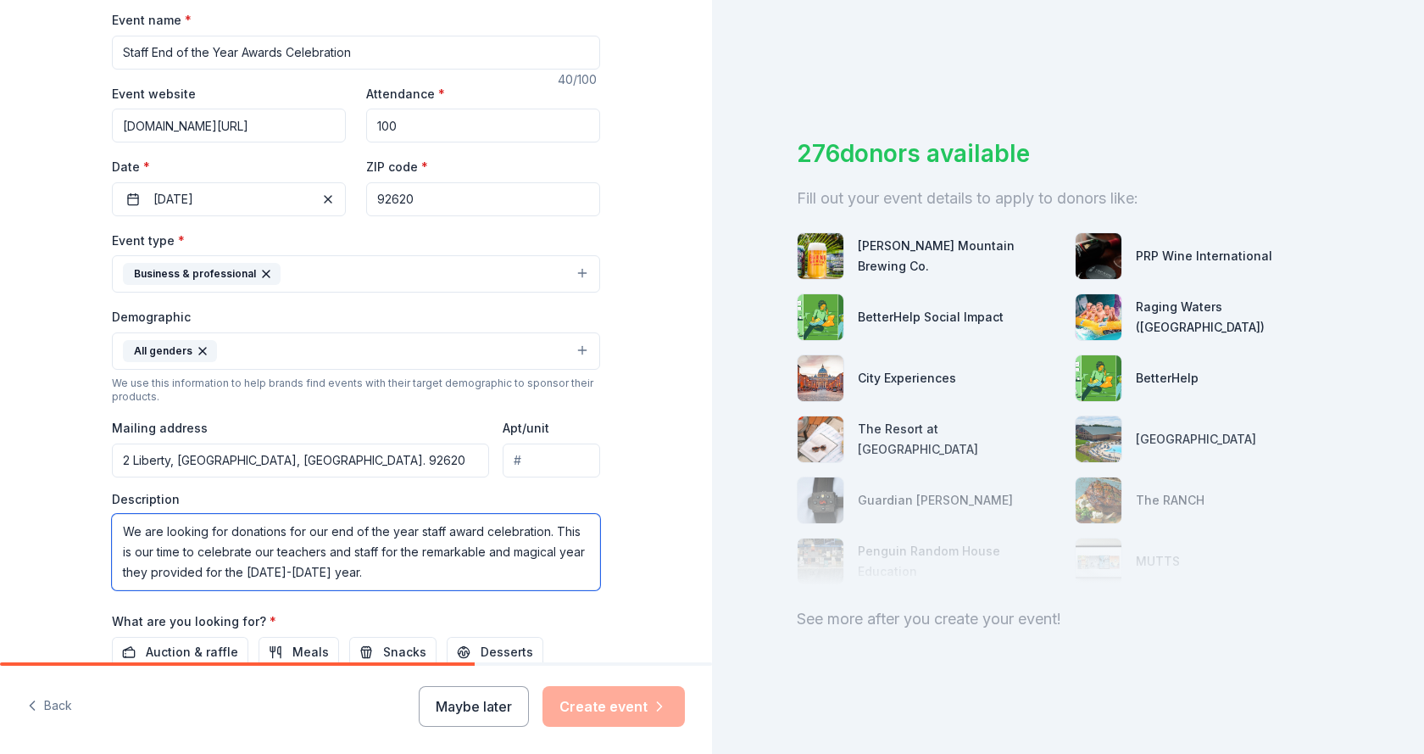
drag, startPoint x: 345, startPoint y: 575, endPoint x: 198, endPoint y: 579, distance: 146.7
click at [198, 579] on textarea "We are looking for donations for our end of the year staff award celebration. T…" at bounding box center [356, 552] width 488 height 76
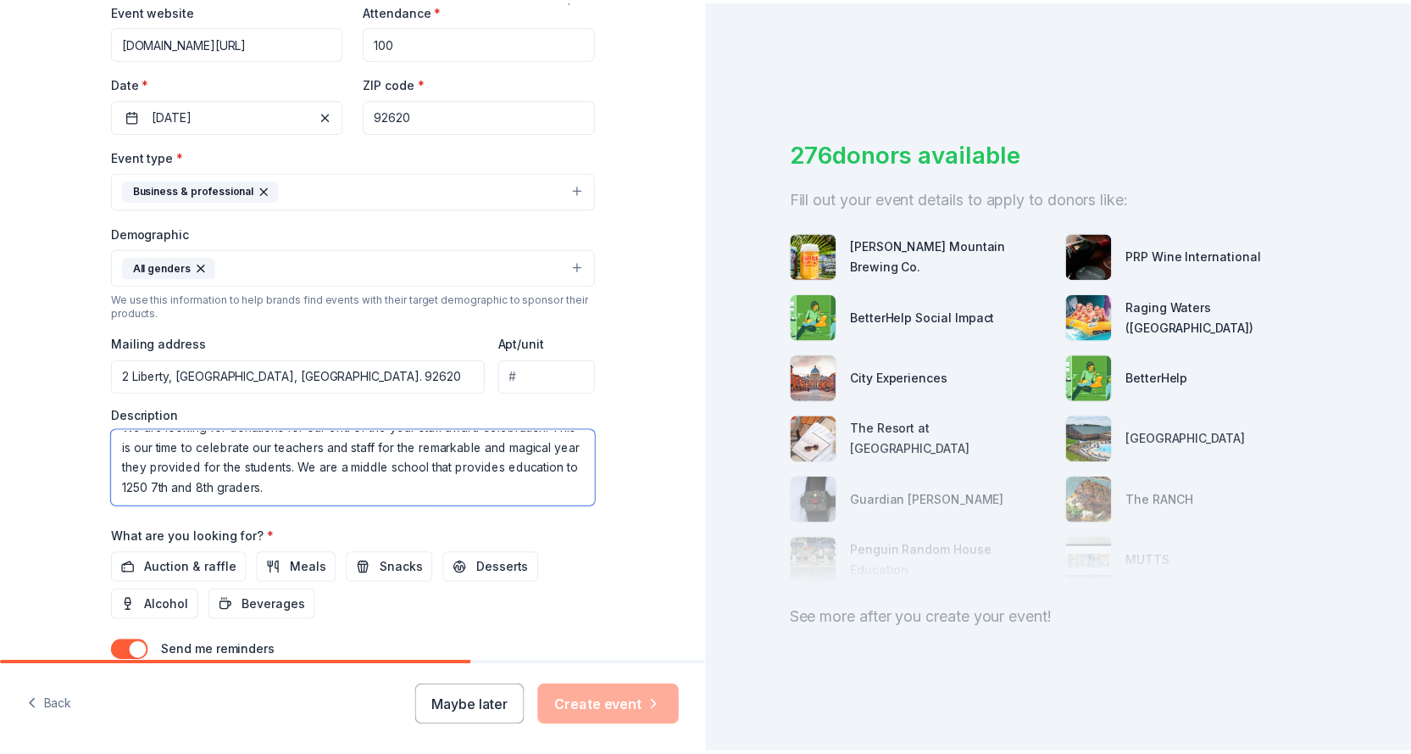
scroll to position [470, 0]
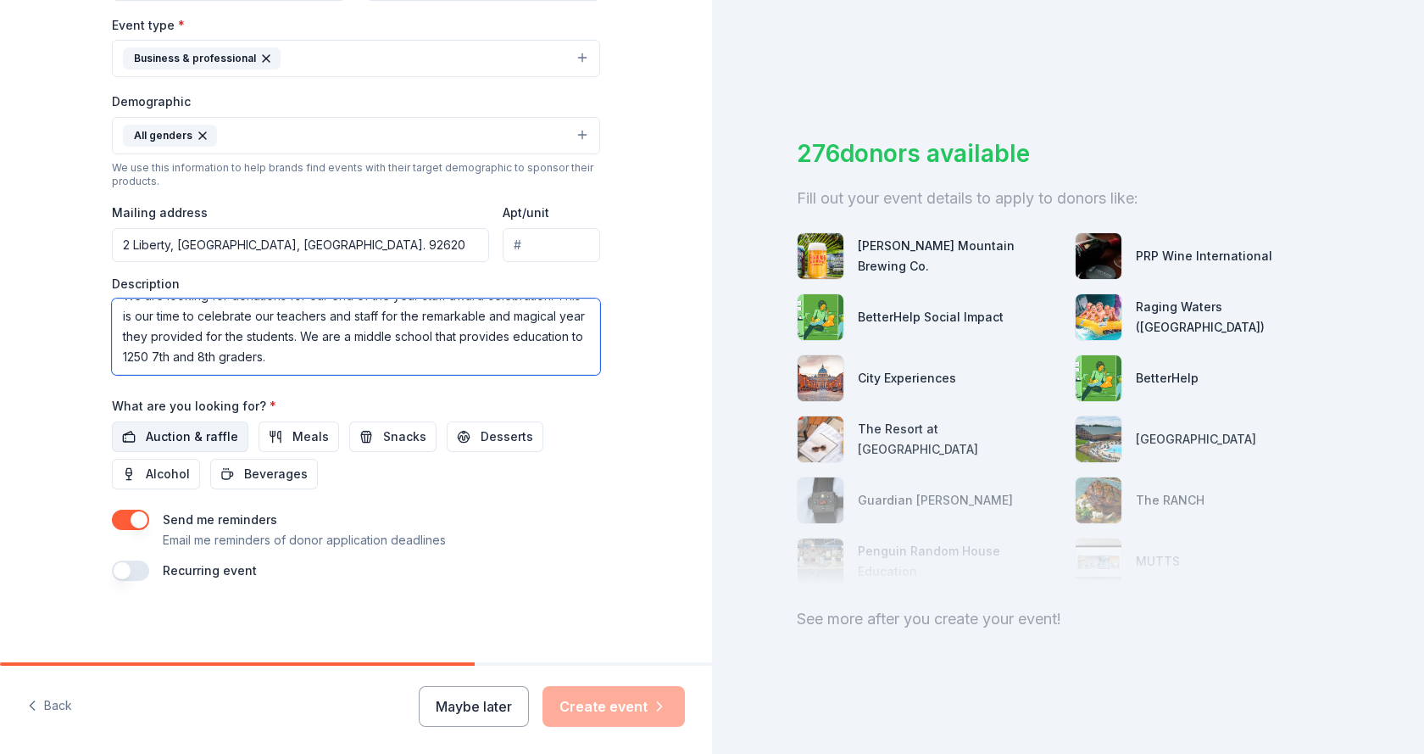
type textarea "We are looking for donations for our end of the year staff award celebration. T…"
click at [195, 433] on span "Auction & raffle" at bounding box center [192, 436] width 92 height 20
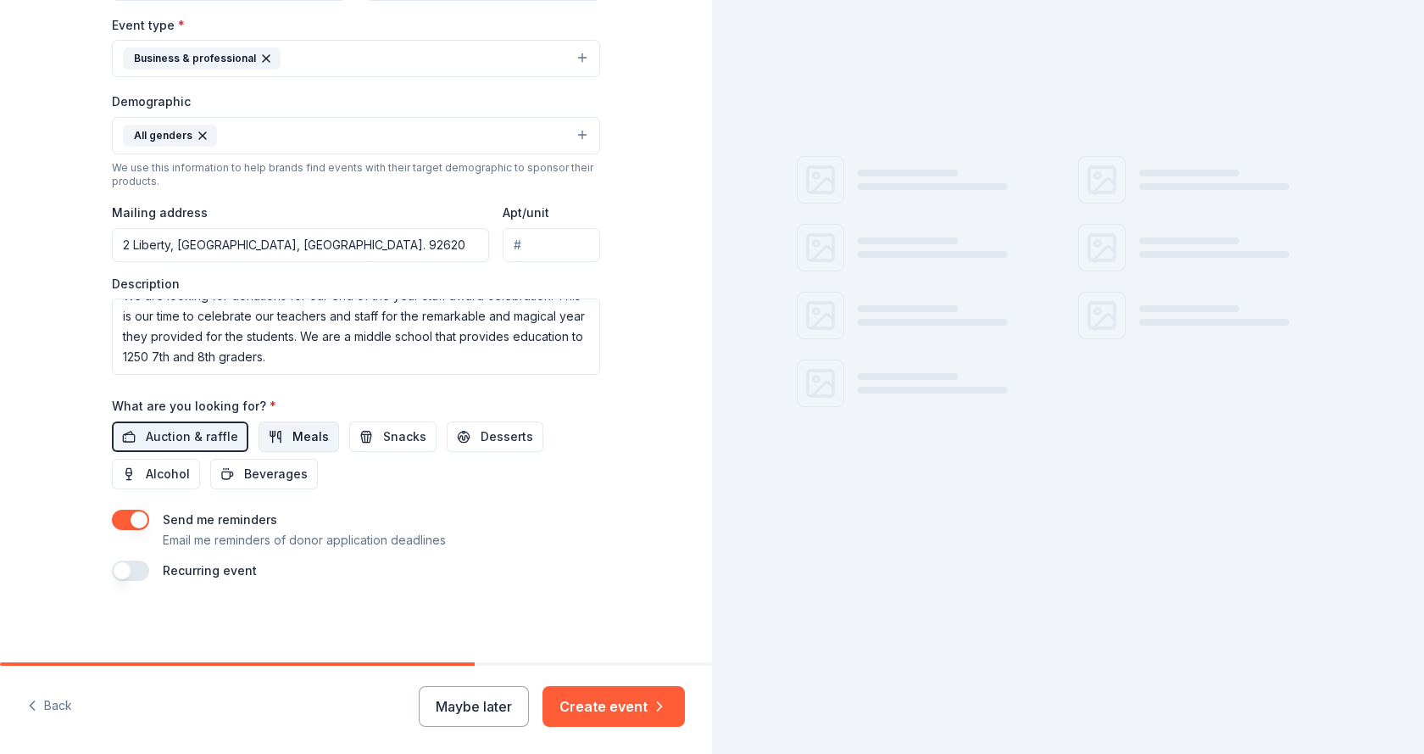
click at [311, 443] on span "Meals" at bounding box center [310, 436] width 36 height 20
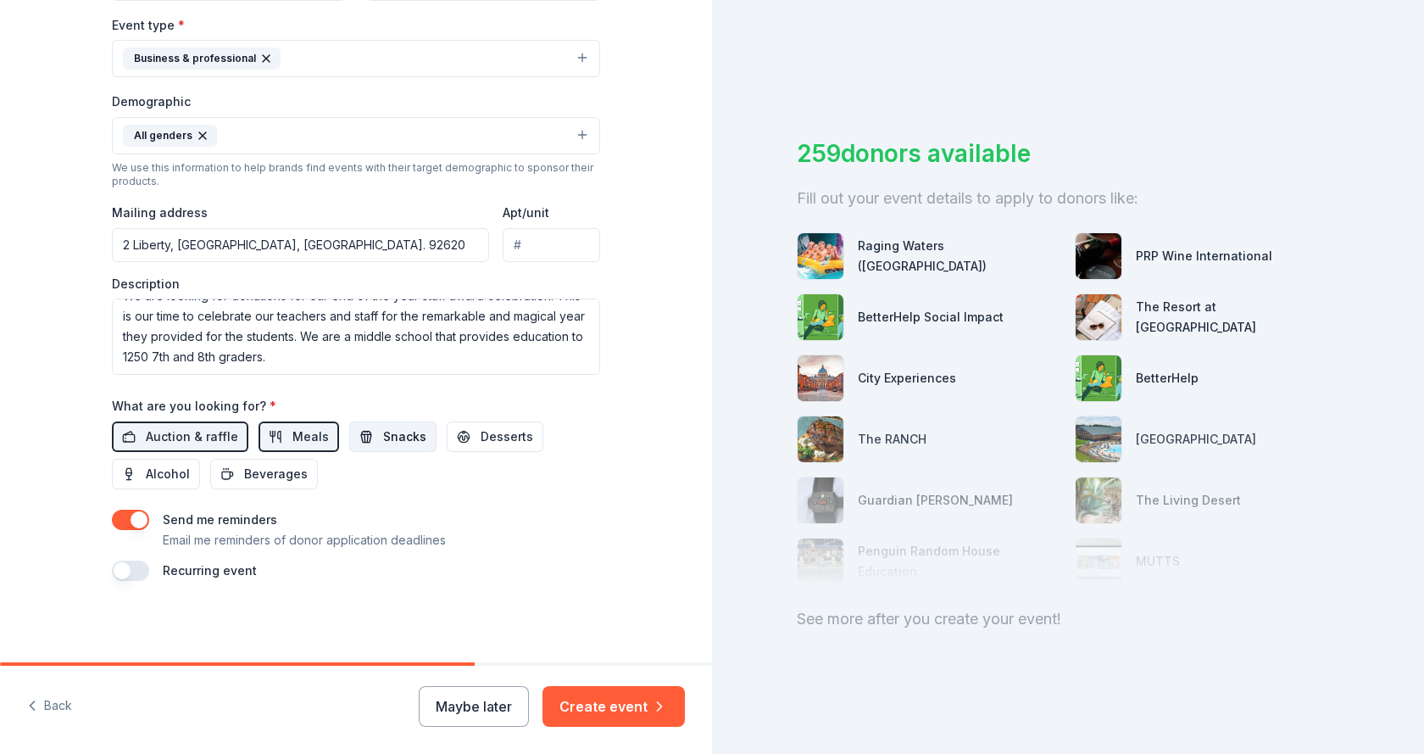
click at [411, 436] on button "Snacks" at bounding box center [392, 436] width 87 height 31
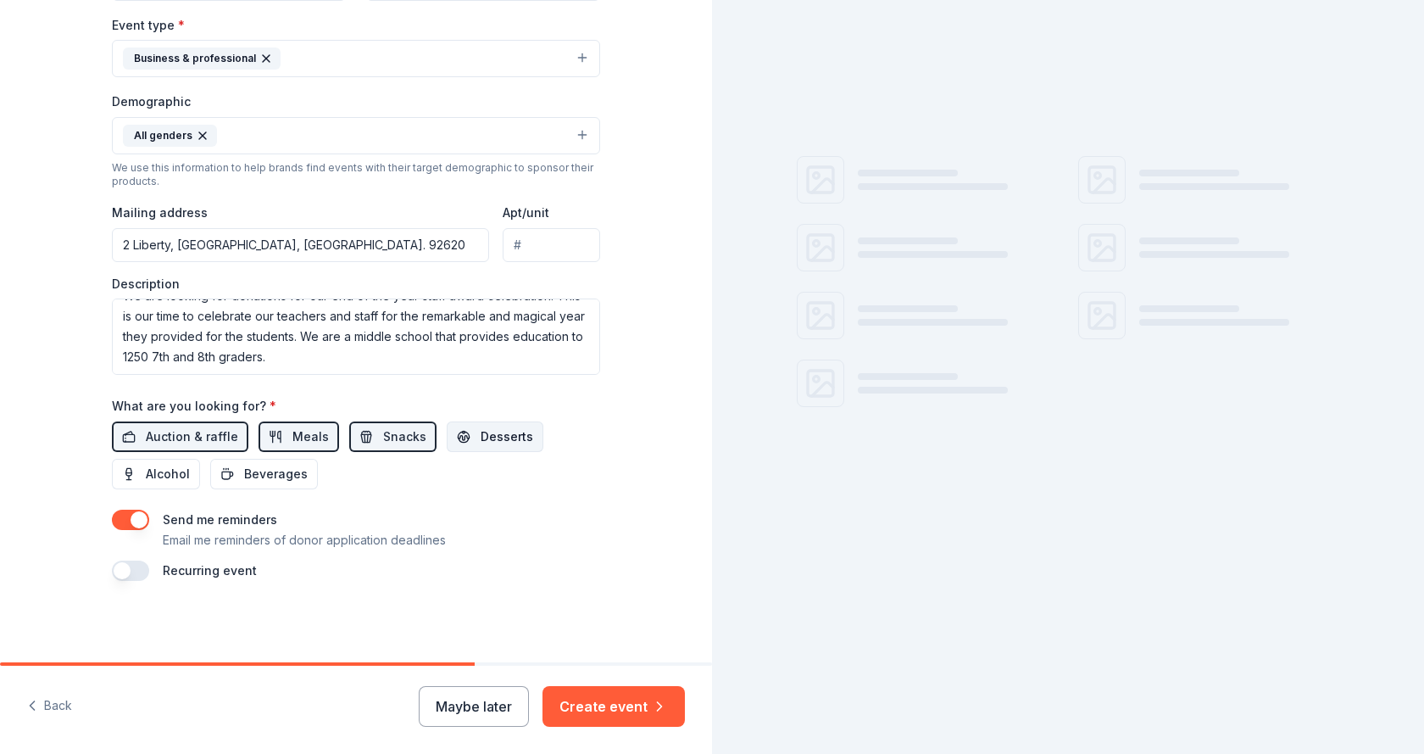
click at [501, 439] on span "Desserts" at bounding box center [507, 436] width 53 height 20
click at [292, 465] on span "Beverages" at bounding box center [276, 474] width 64 height 20
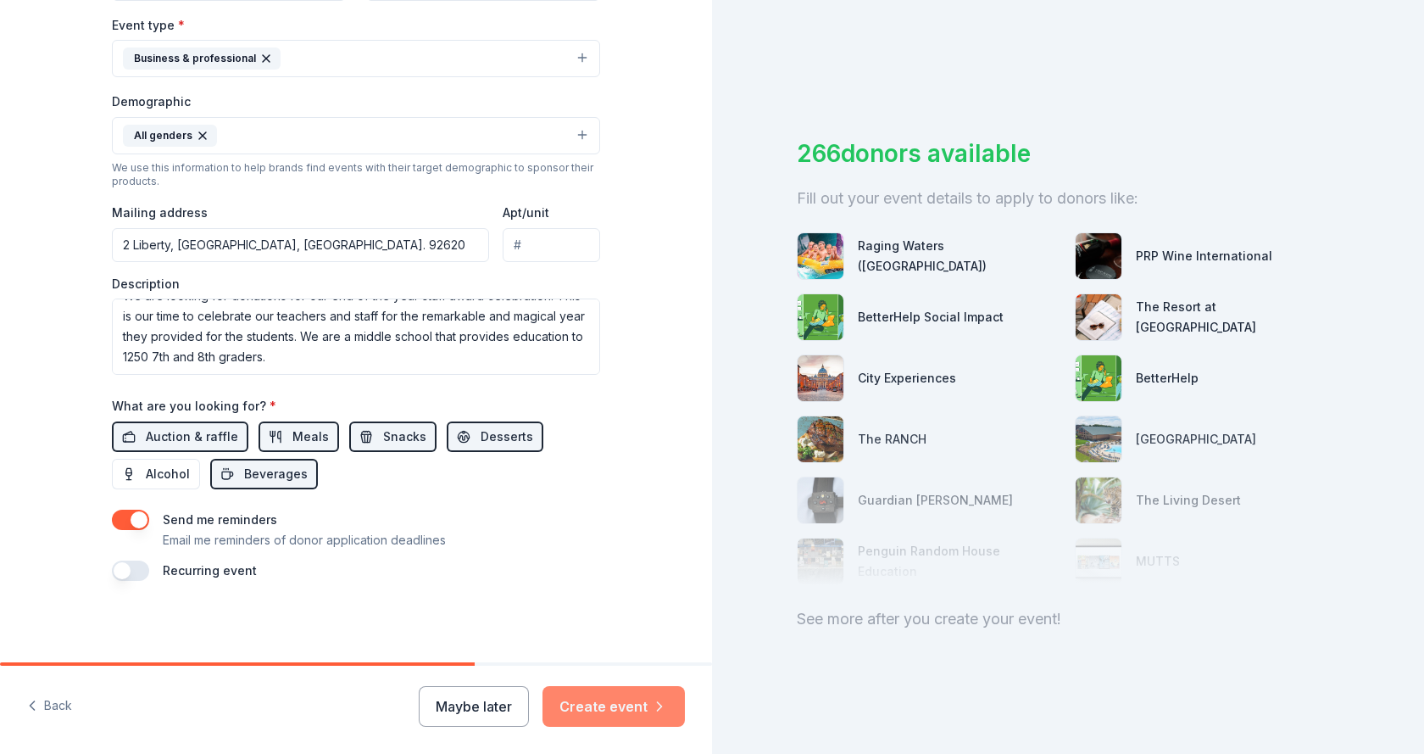
click at [593, 700] on button "Create event" at bounding box center [614, 706] width 142 height 41
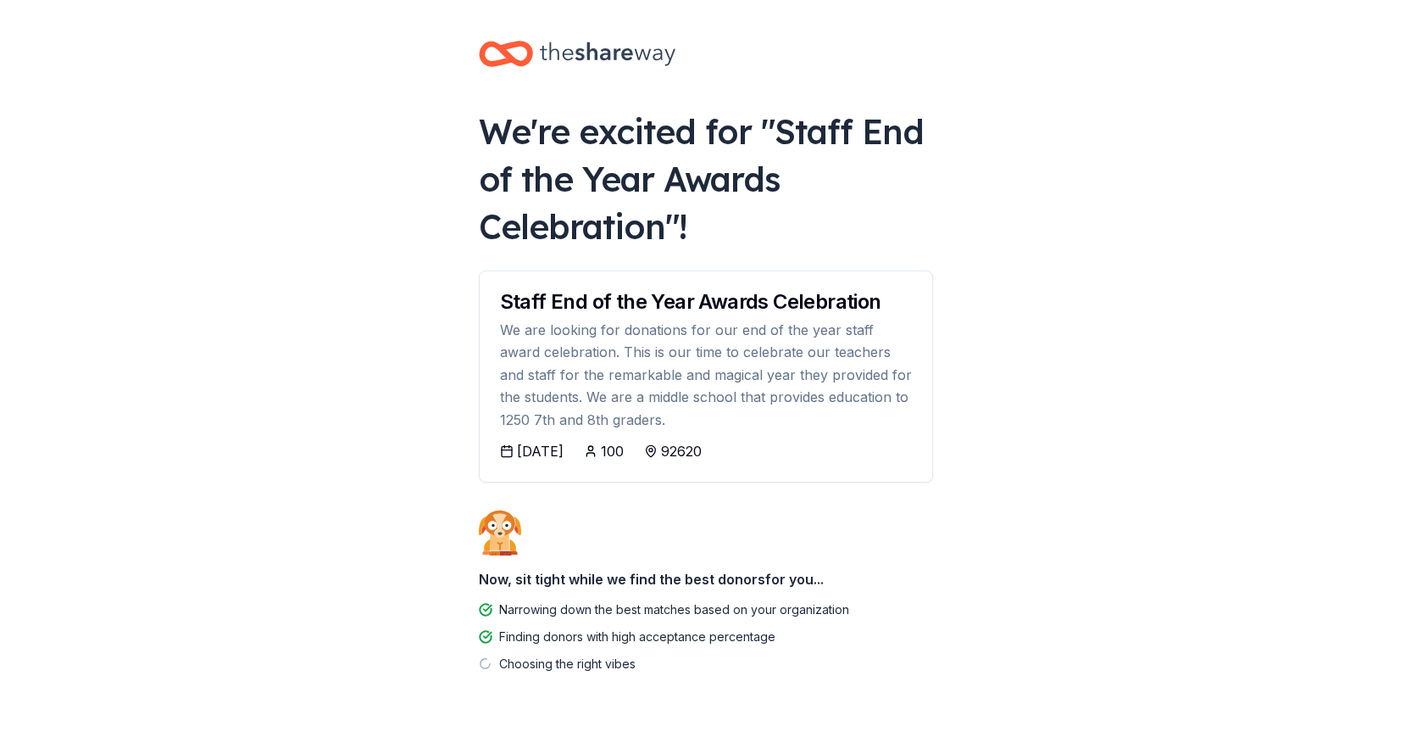
scroll to position [32, 0]
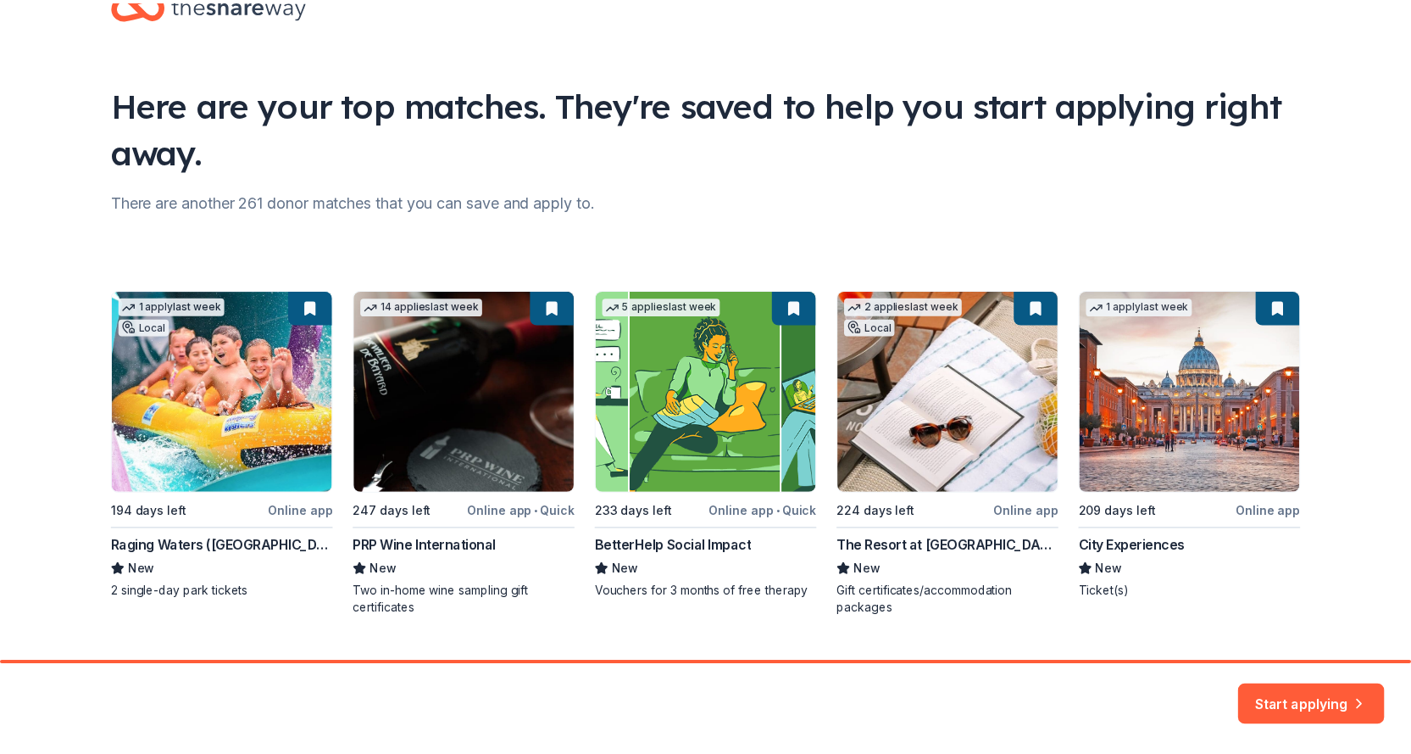
scroll to position [92, 0]
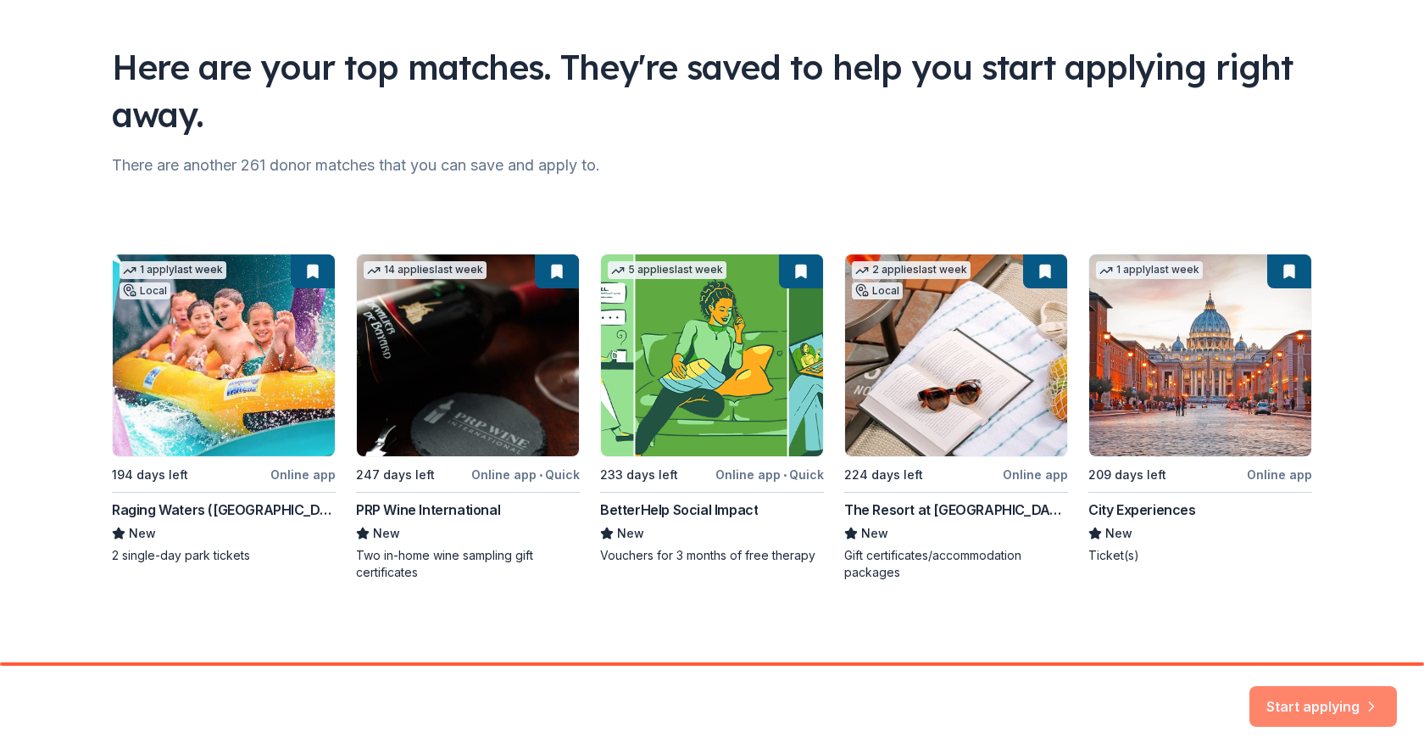
click at [1327, 704] on button "Start applying" at bounding box center [1322, 696] width 147 height 41
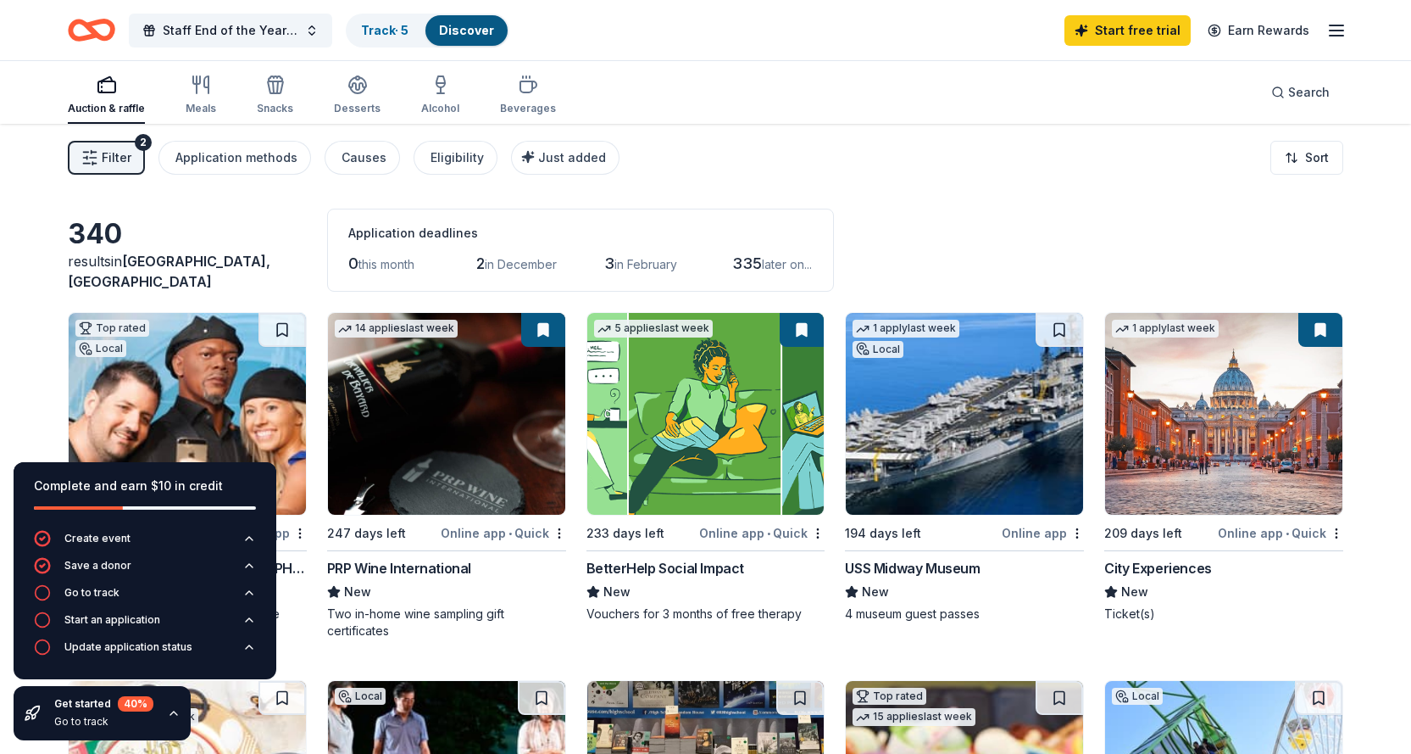
click at [174, 713] on icon "button" at bounding box center [173, 712] width 7 height 3
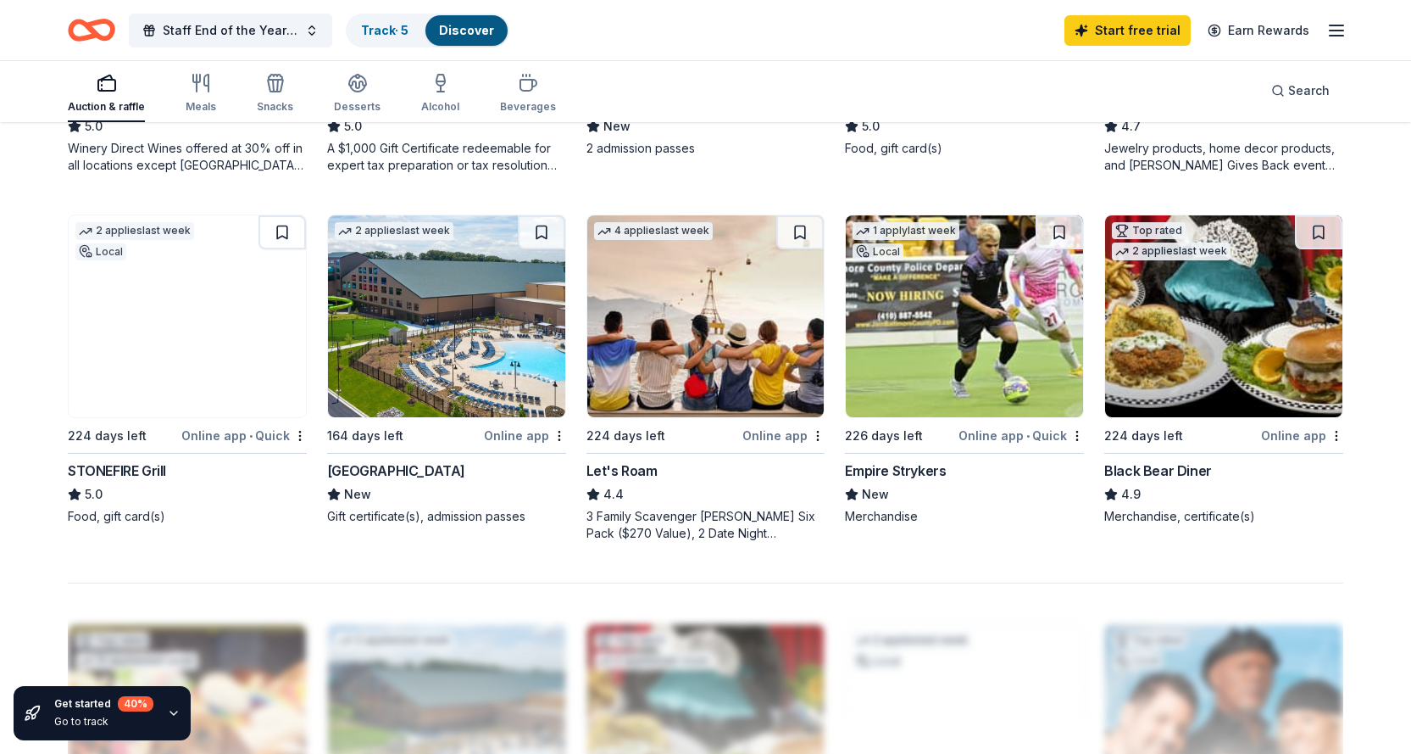
scroll to position [1099, 0]
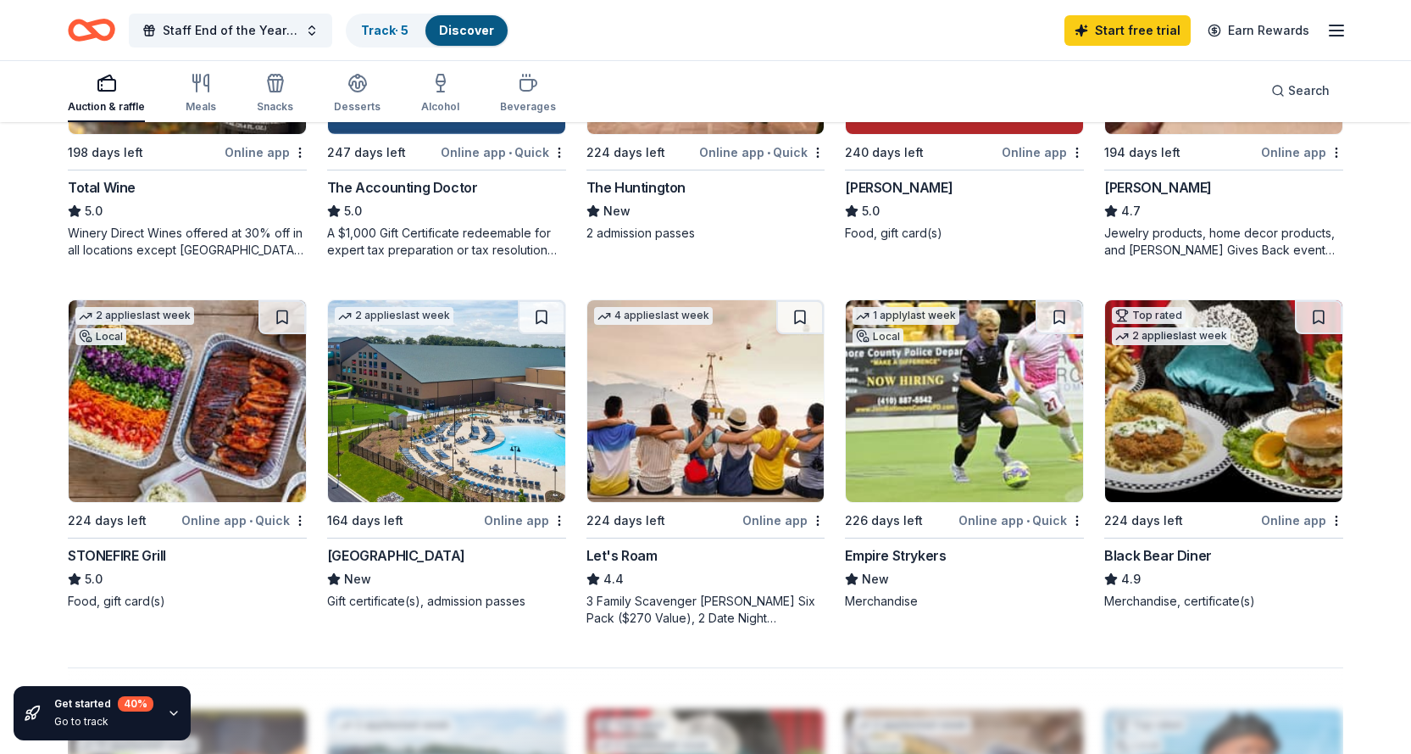
click at [710, 536] on div "4 applies last week 224 days left Online app Let's Roam 4.4 3 Family Scavenger …" at bounding box center [706, 462] width 239 height 327
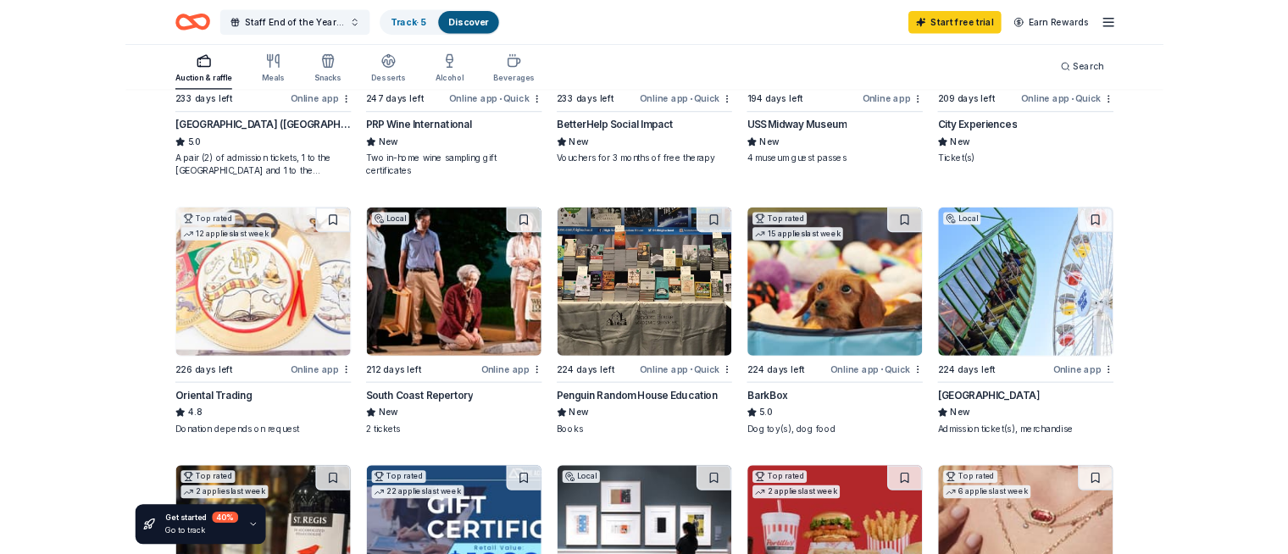
scroll to position [337, 0]
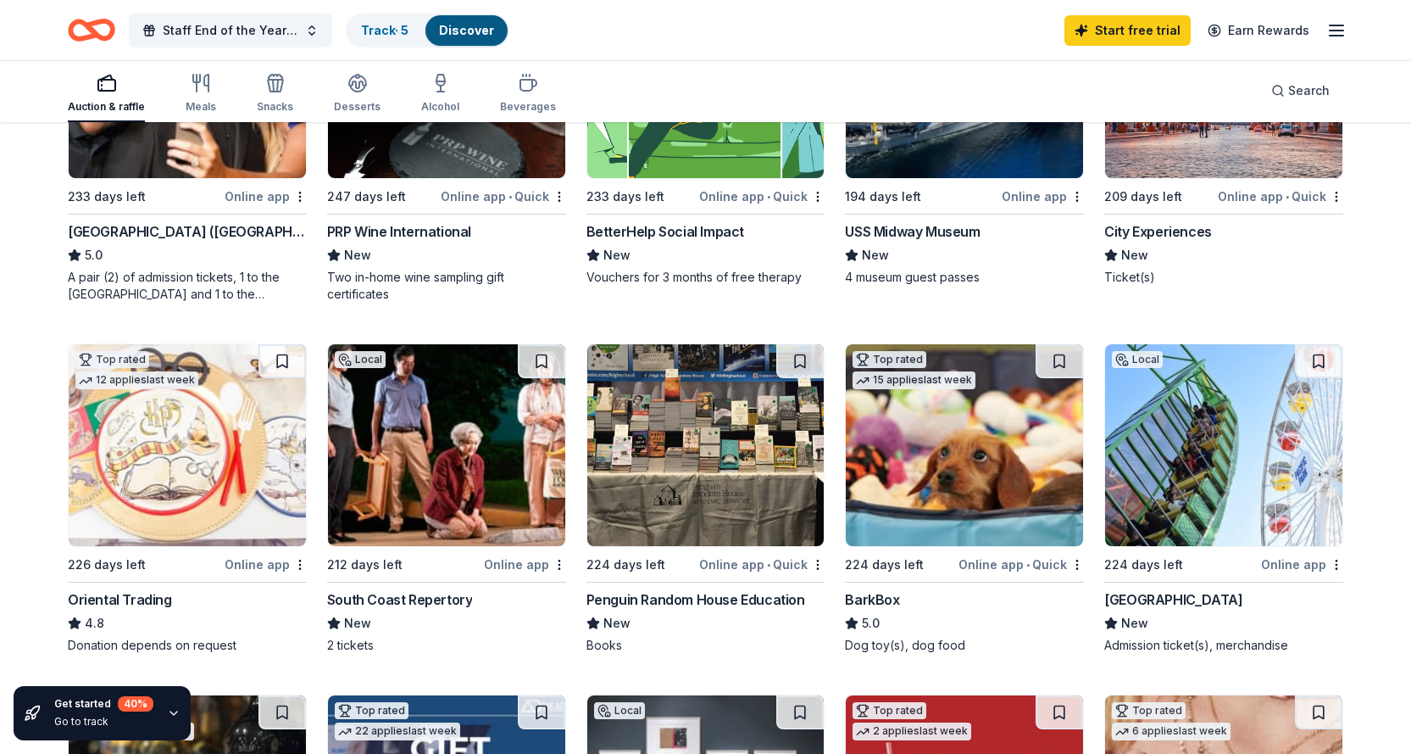
click at [136, 454] on img at bounding box center [187, 445] width 237 height 202
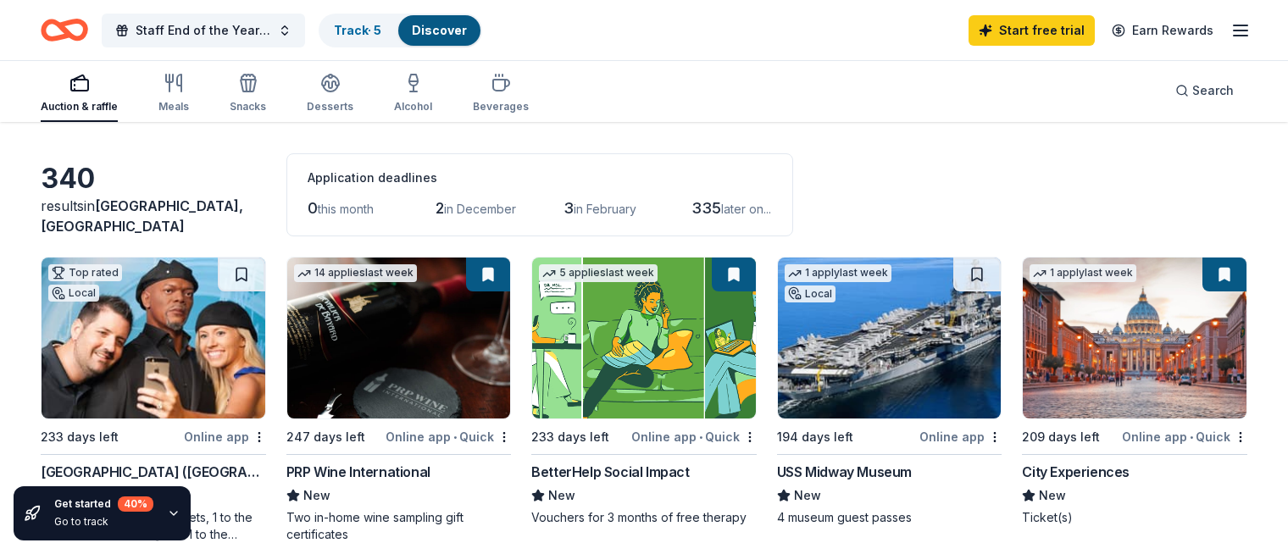
scroll to position [85, 0]
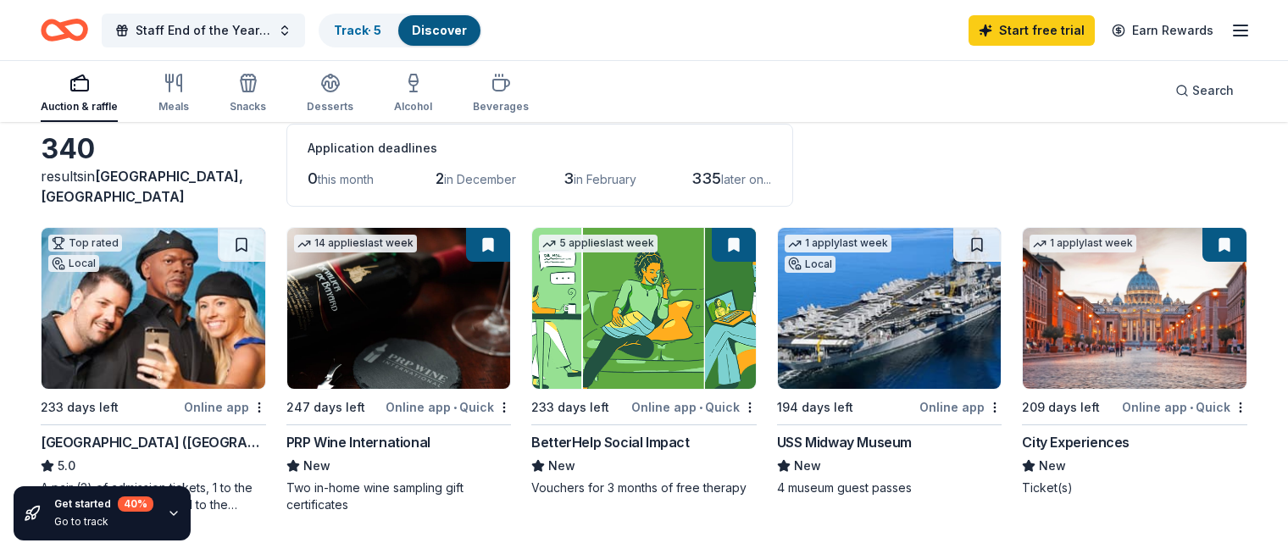
click at [1094, 365] on img at bounding box center [1135, 308] width 224 height 161
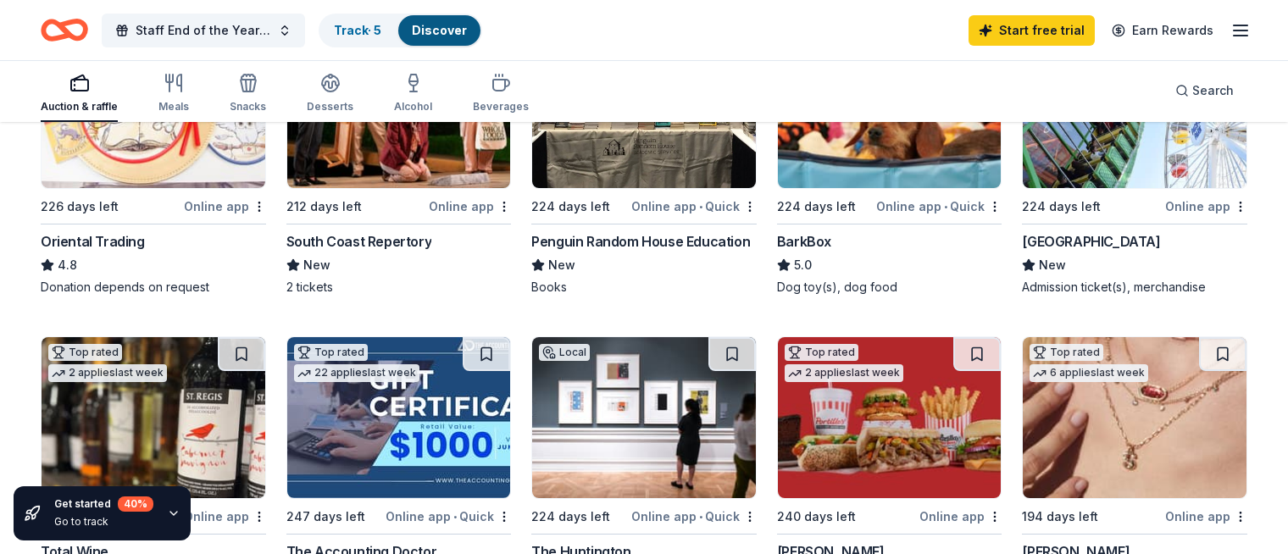
scroll to position [763, 0]
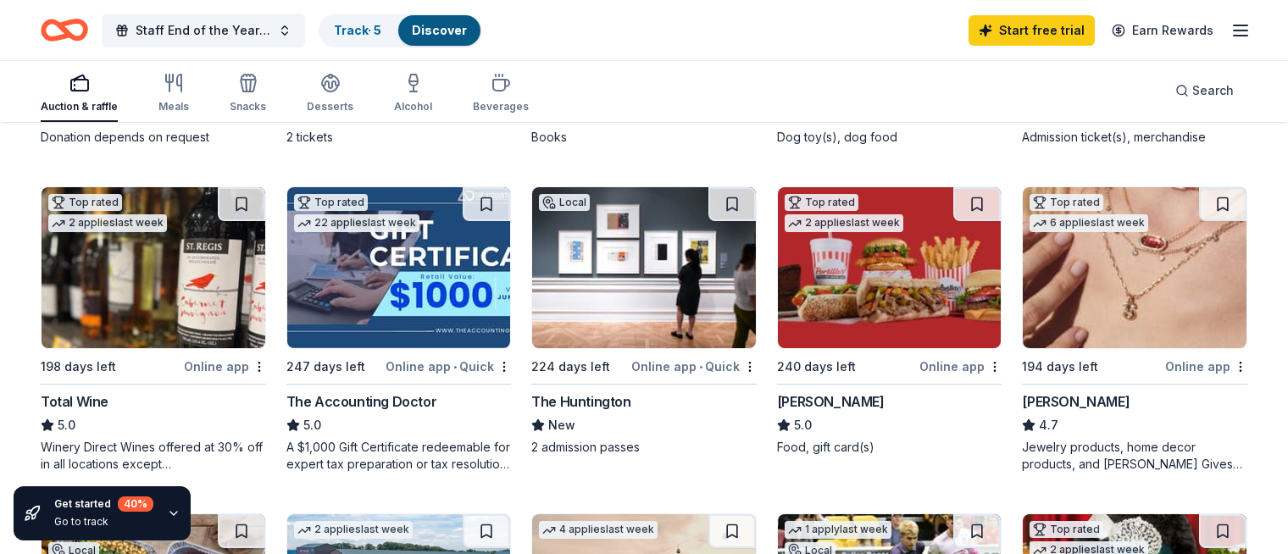
click at [1119, 344] on img at bounding box center [1135, 267] width 224 height 161
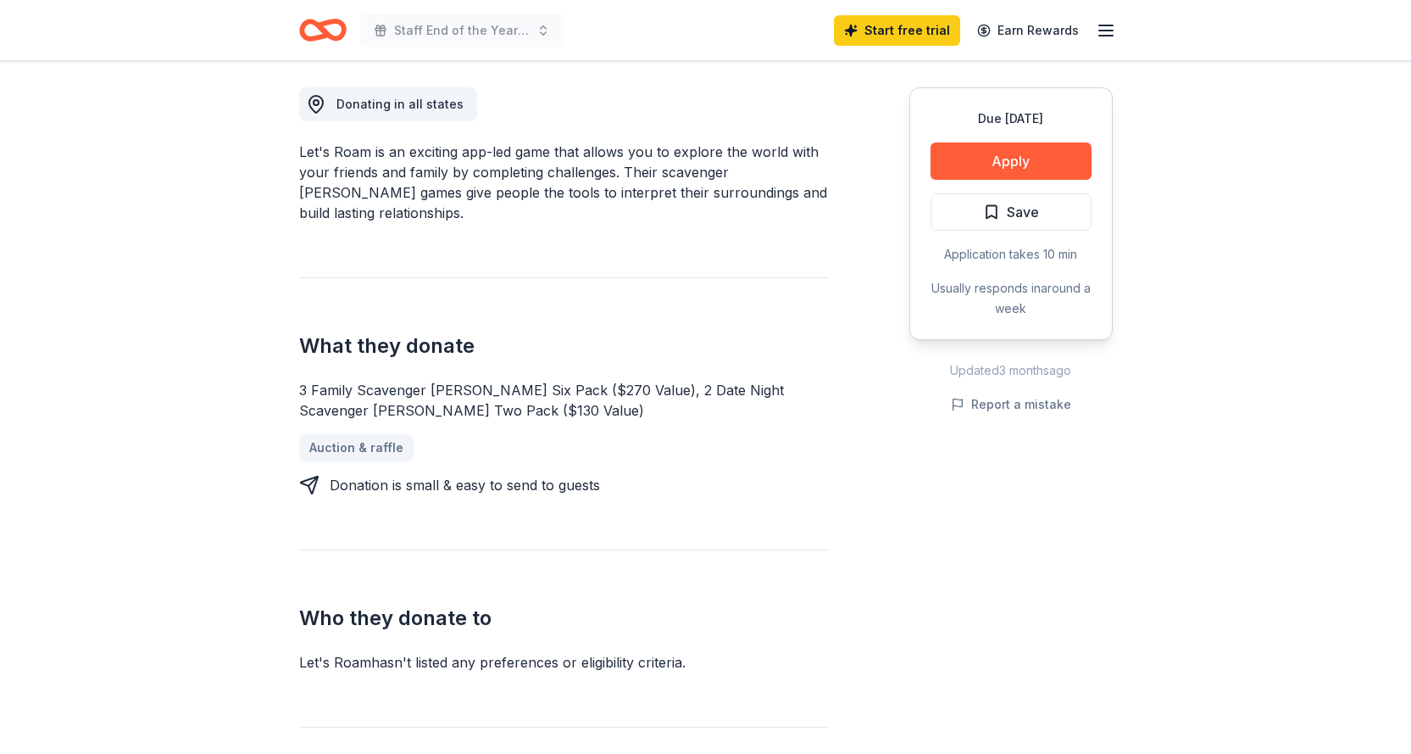
scroll to position [254, 0]
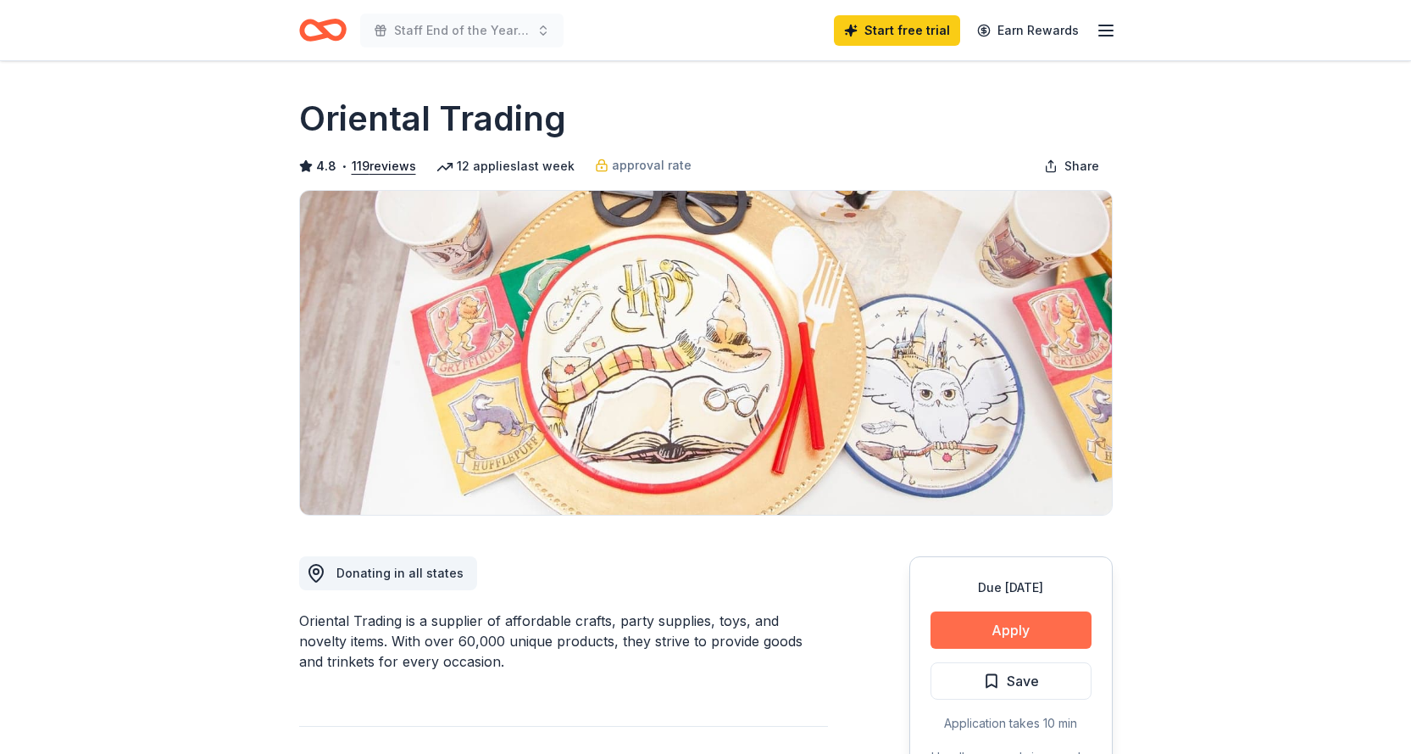
click at [972, 617] on button "Apply" at bounding box center [1011, 629] width 161 height 37
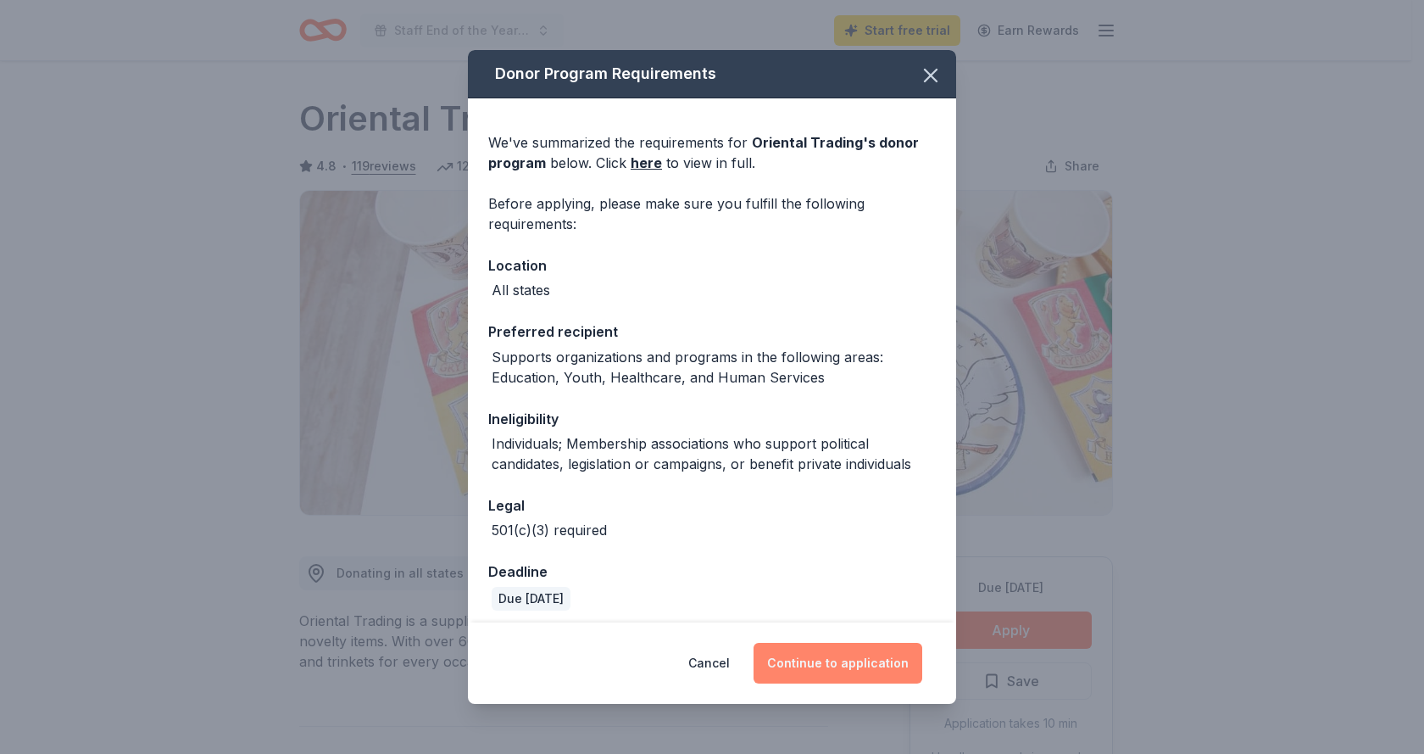
click at [815, 673] on button "Continue to application" at bounding box center [838, 663] width 169 height 41
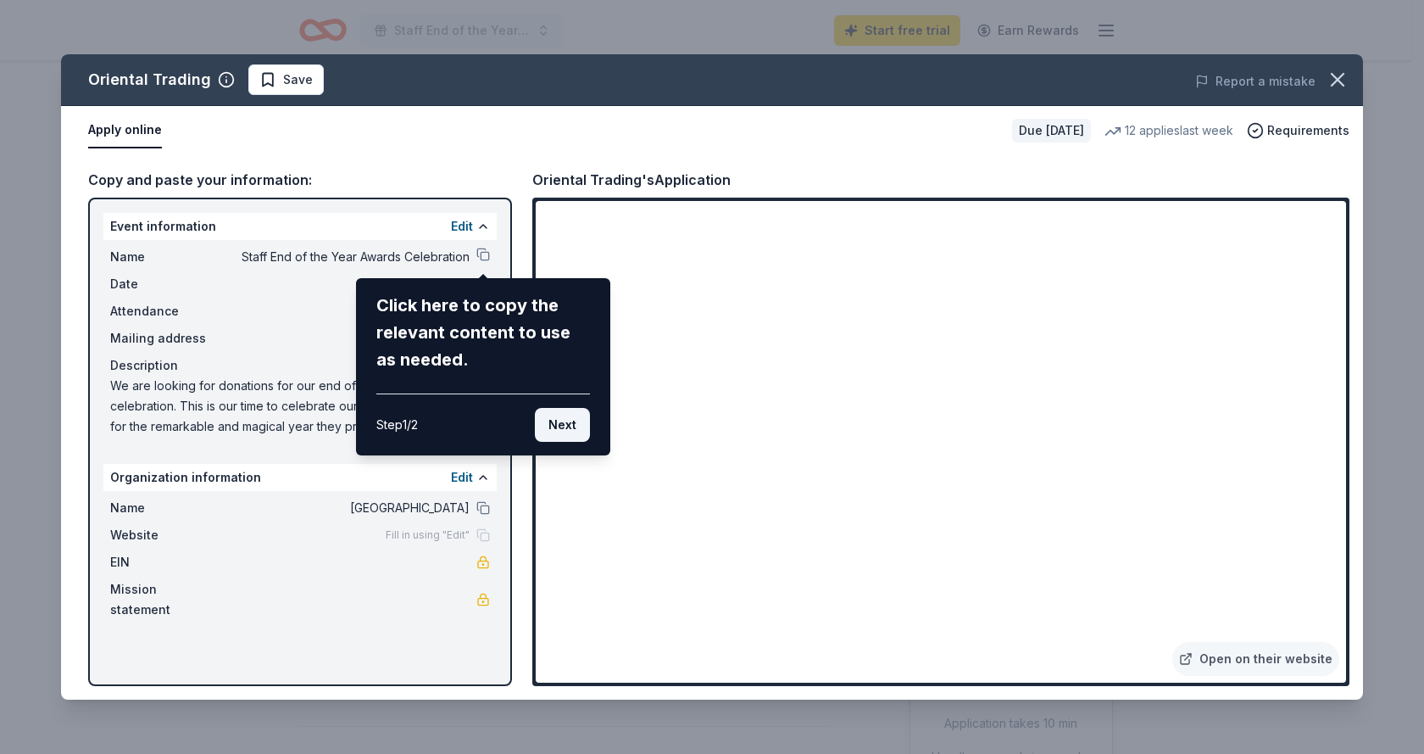
click at [547, 435] on button "Next" at bounding box center [562, 425] width 55 height 34
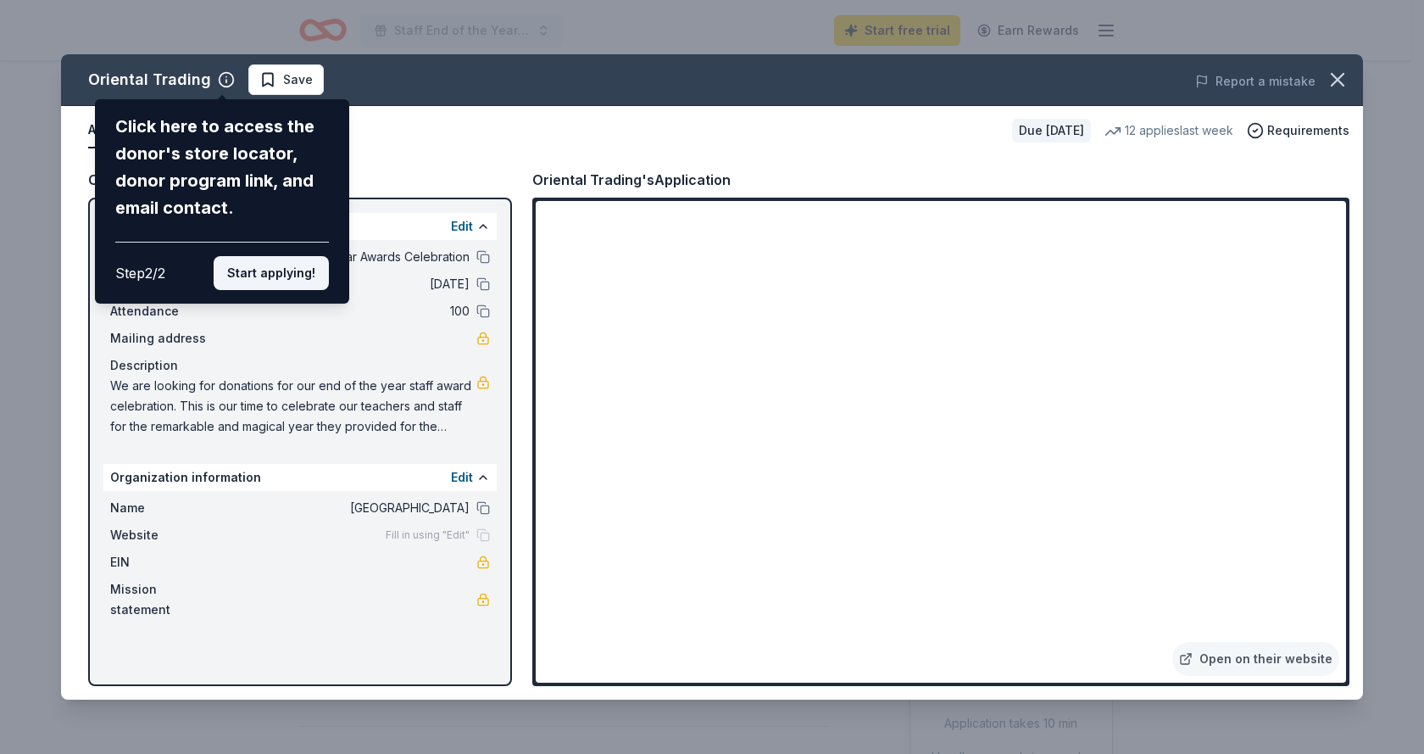
click at [311, 279] on button "Start applying!" at bounding box center [271, 273] width 115 height 34
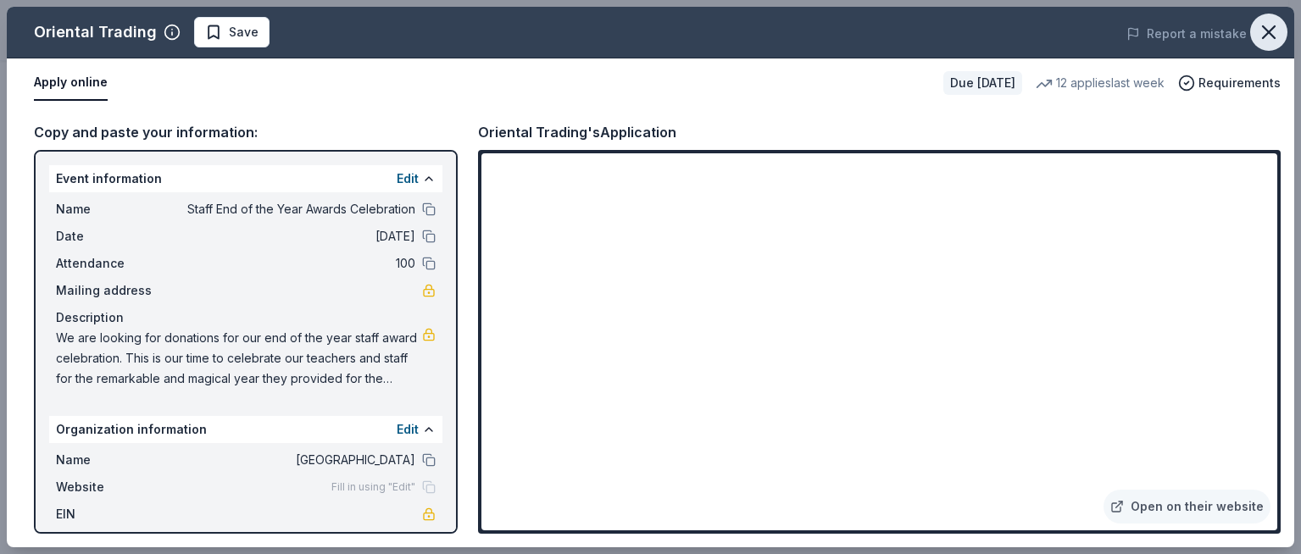
click at [1261, 36] on icon "button" at bounding box center [1269, 32] width 24 height 24
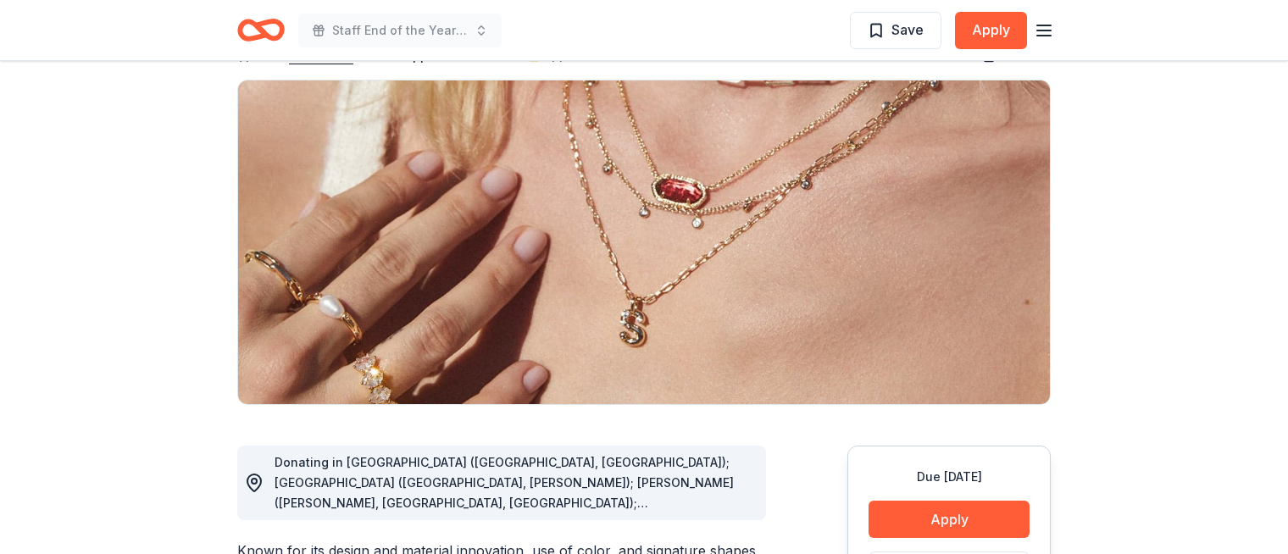
scroll to position [339, 0]
